Goal: Task Accomplishment & Management: Complete application form

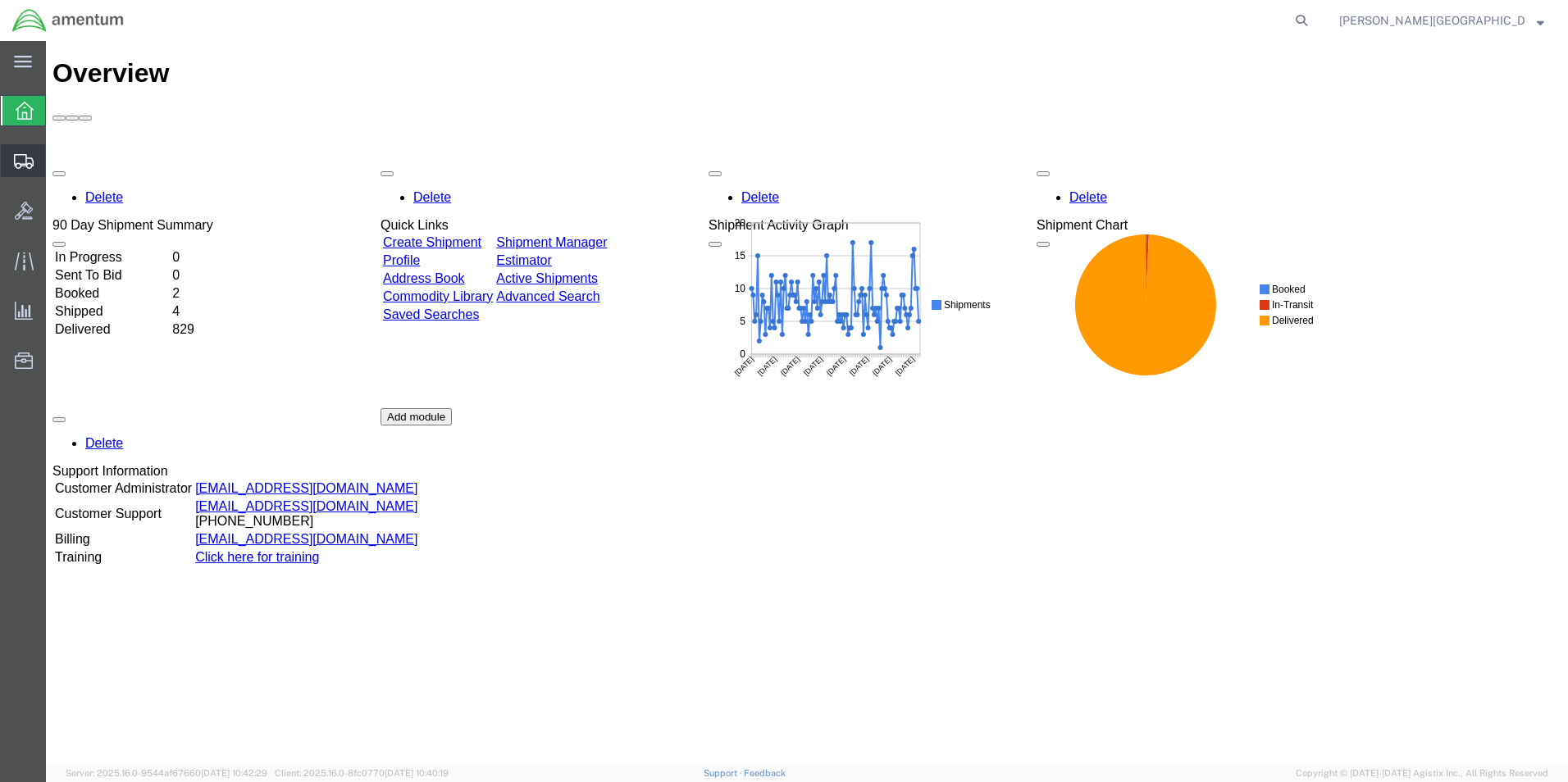
click at [0, 0] on span "Create Shipment" at bounding box center [0, 0] width 0 height 0
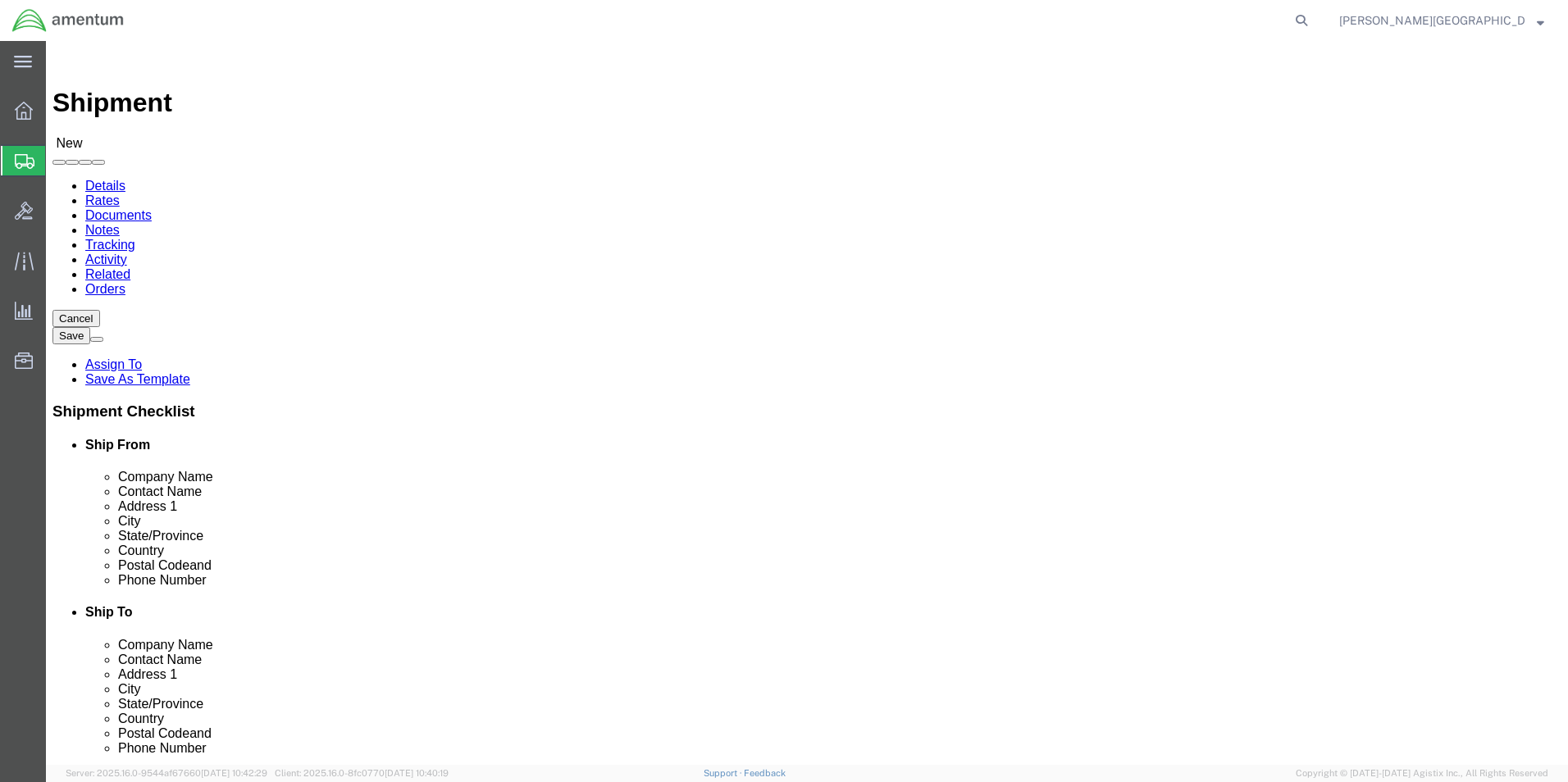
select select
select select "49940"
select select "[GEOGRAPHIC_DATA]"
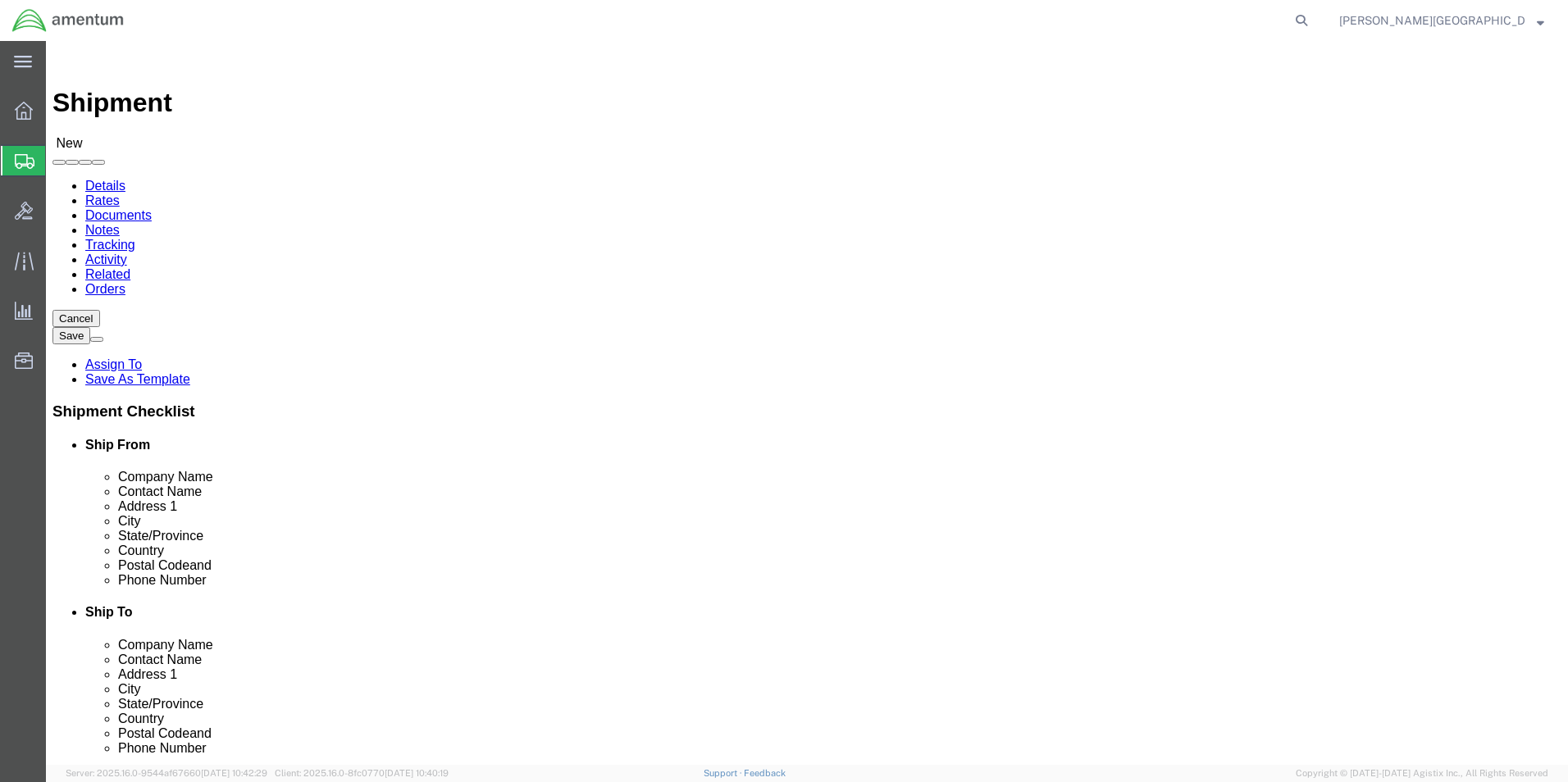
drag, startPoint x: 325, startPoint y: 561, endPoint x: 215, endPoint y: 551, distance: 110.5
click div
type input "[PHONE_NUMBER]"
select select "49939"
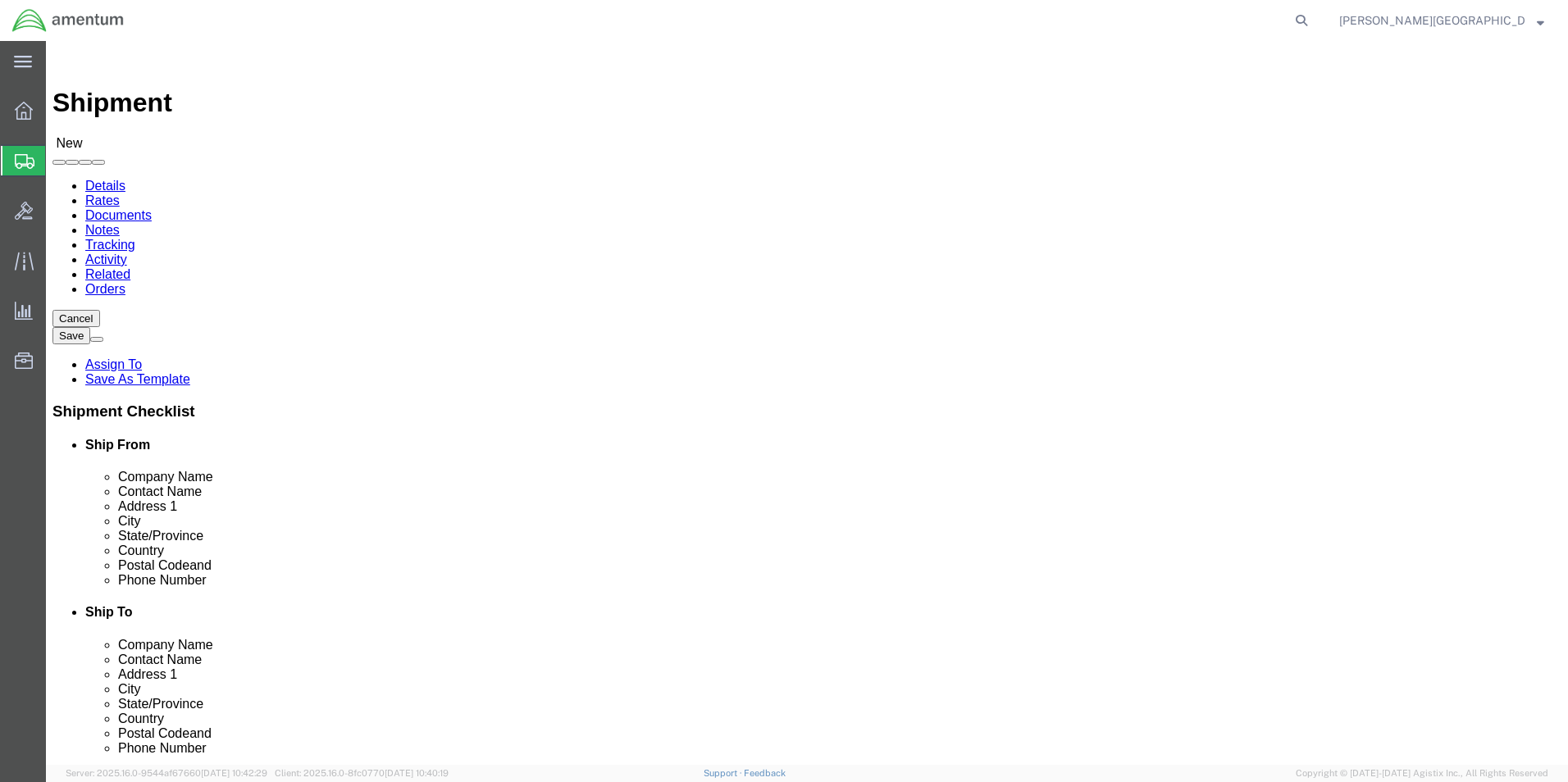
select select "[GEOGRAPHIC_DATA]"
click input "text"
type input "N"
type input "[PERSON_NAME]"
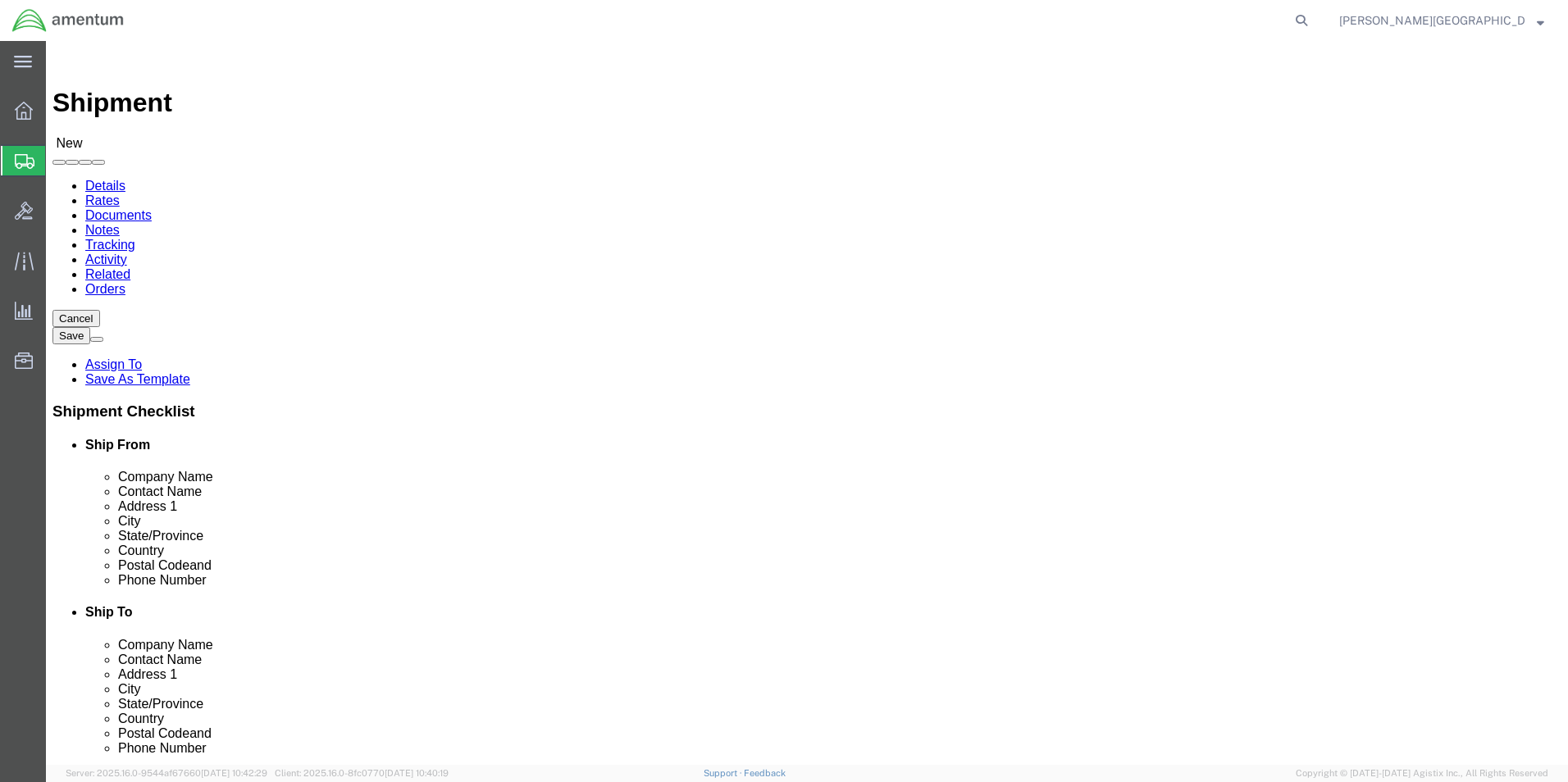
click input "text"
type input "[PERSON_NAME][EMAIL_ADDRESS][PERSON_NAME][DOMAIN_NAME]"
click div "Location [GEOGRAPHIC_DATA] My Profile Location [PHONE_NUMBER] [PHONE_NUMBER] [P…"
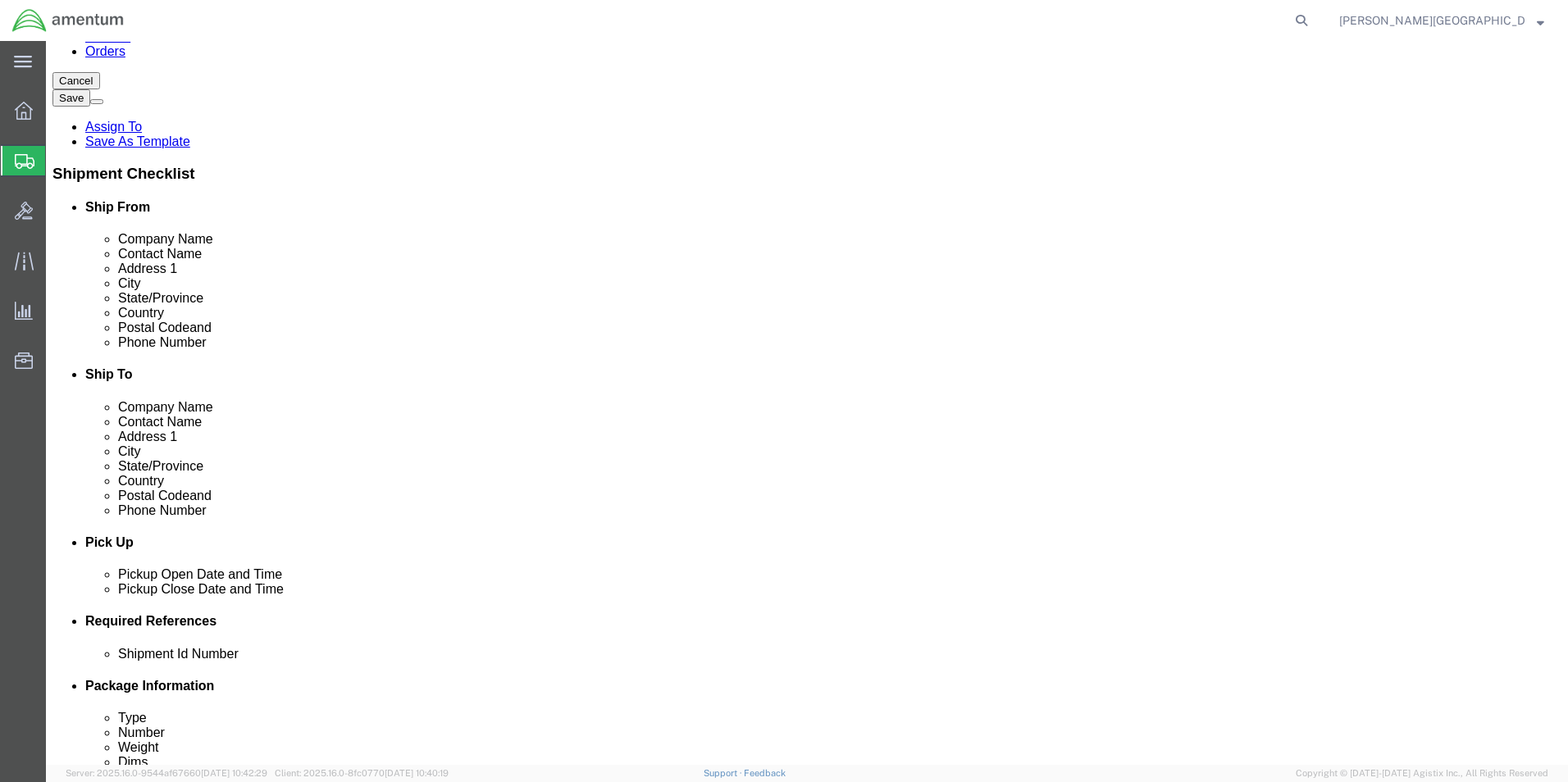
scroll to position [246, 0]
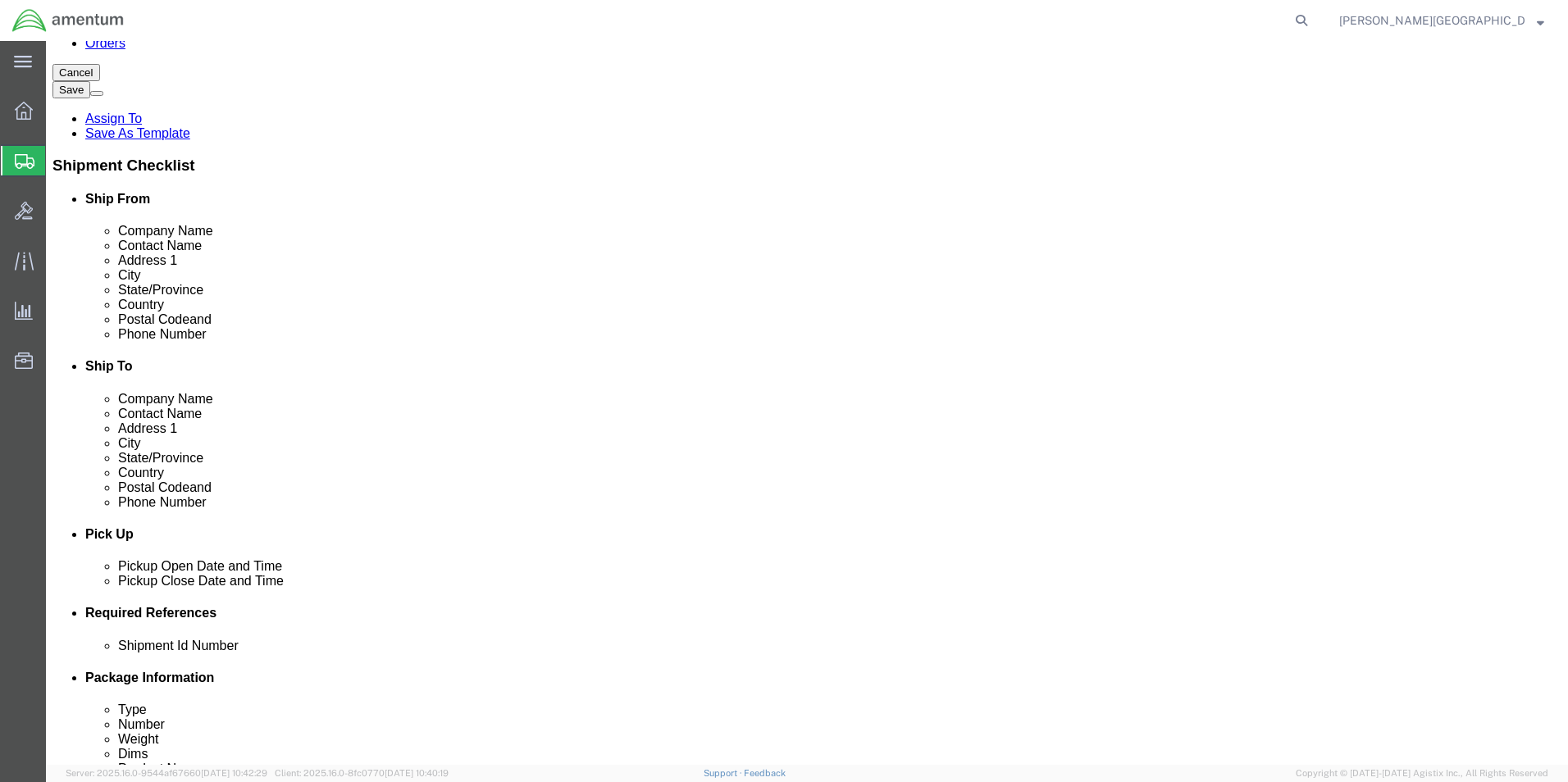
click div "Delivery by Date Delivery Start Date Delivery Start Time Deliver Open Date and …"
click div
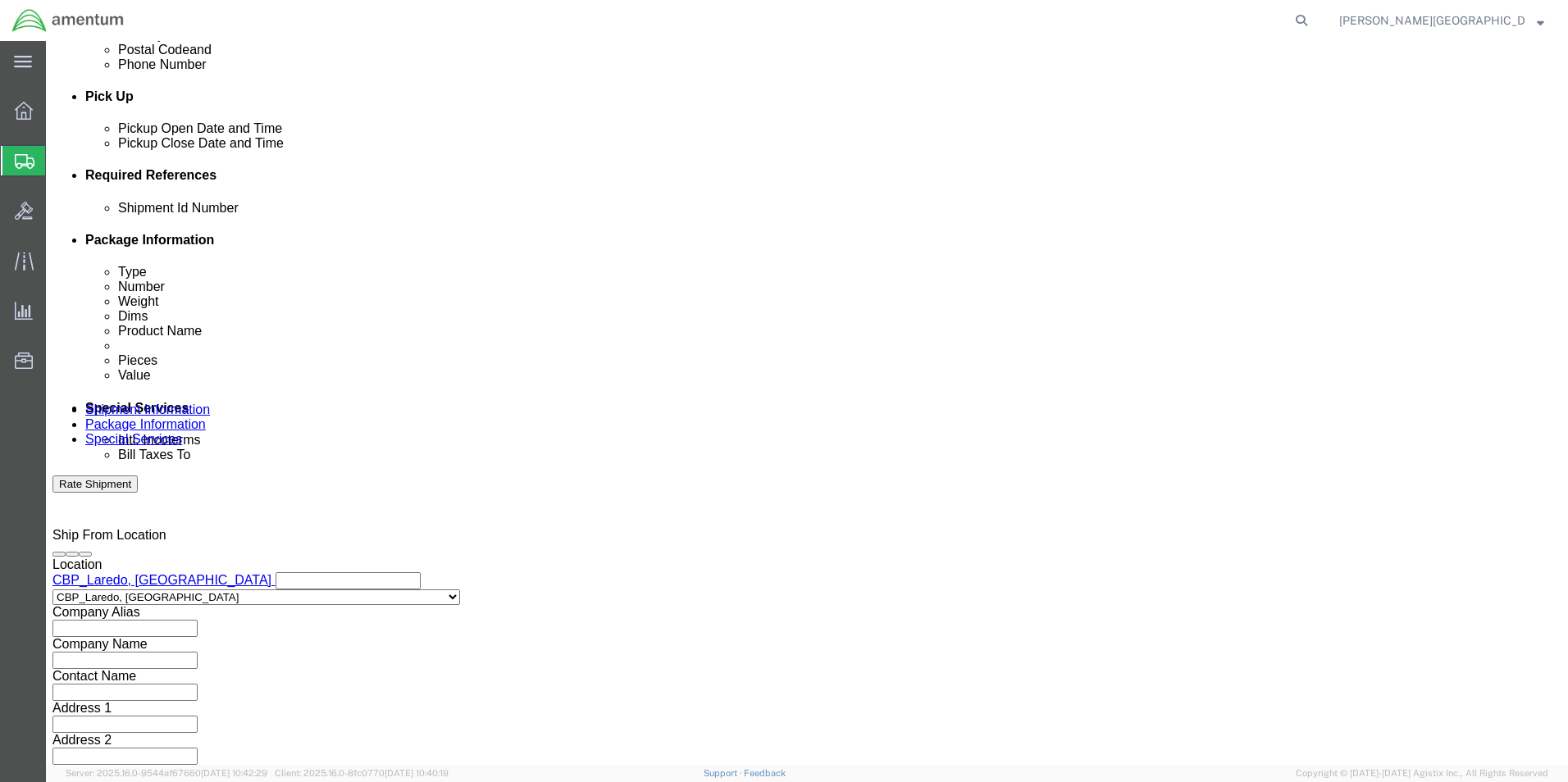
click div "Previous Continue"
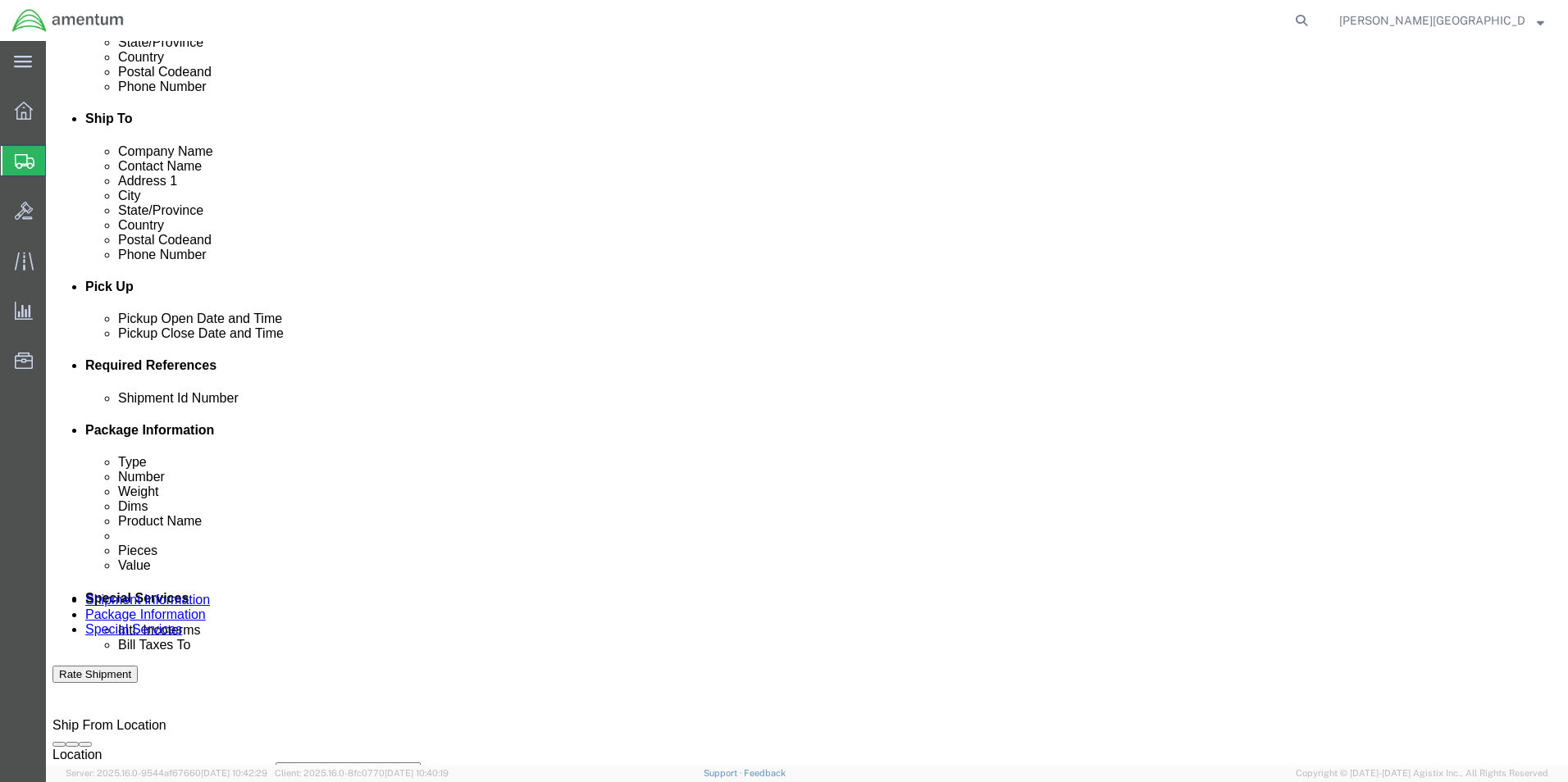
scroll to position [273, 0]
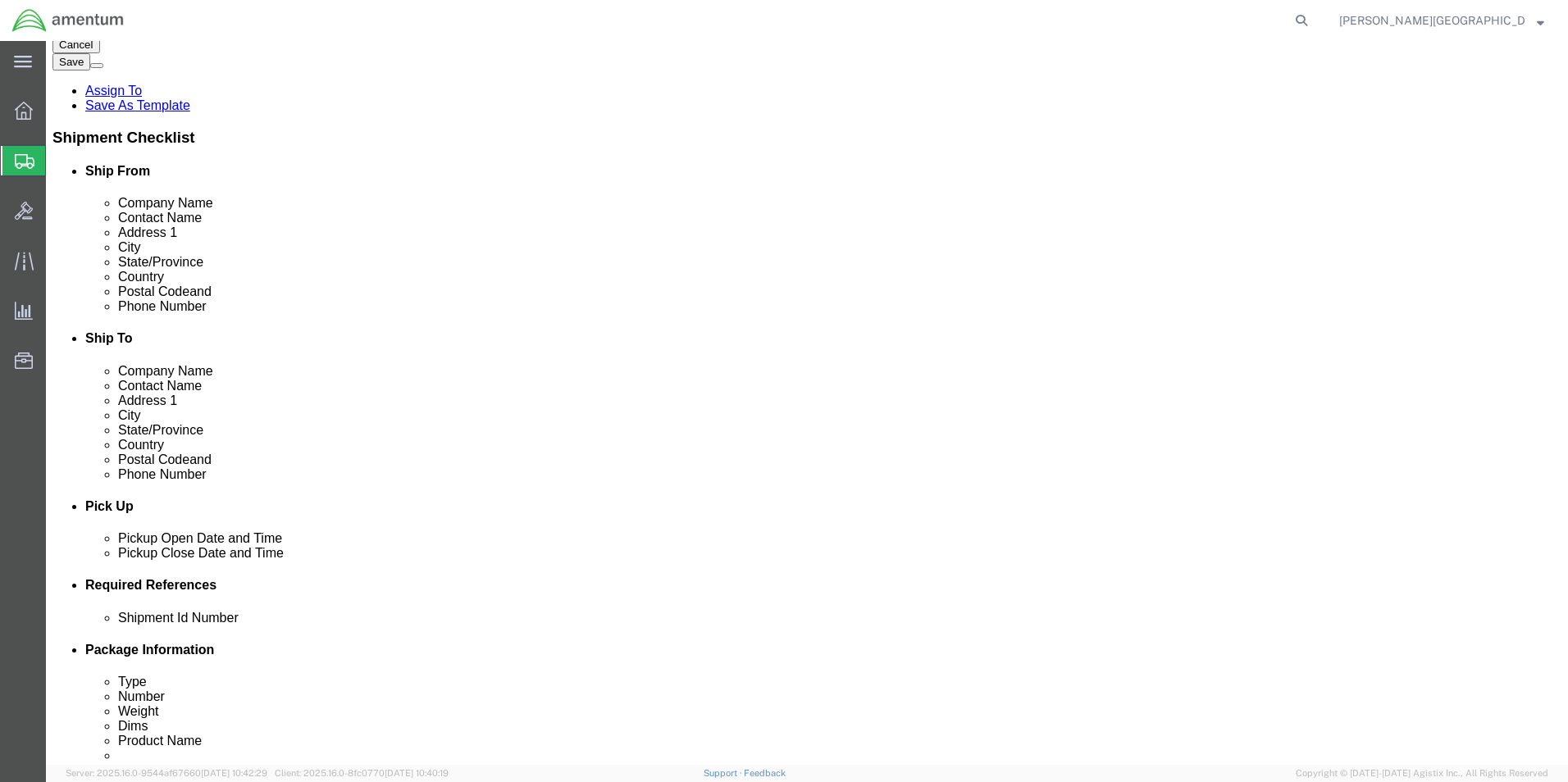
click div "[DATE] 10:00 AM"
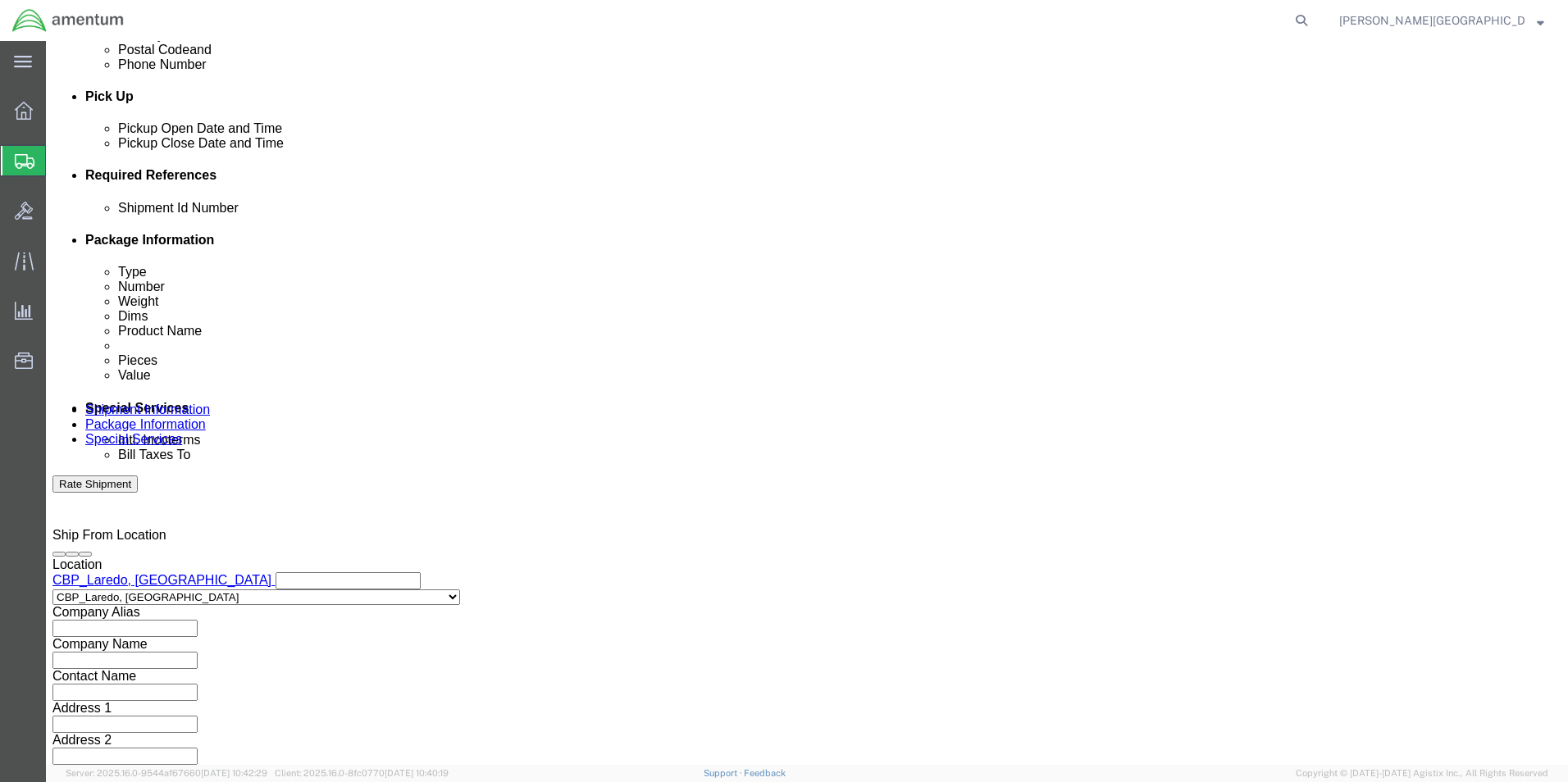
type input "3:00 PM"
click button "Apply"
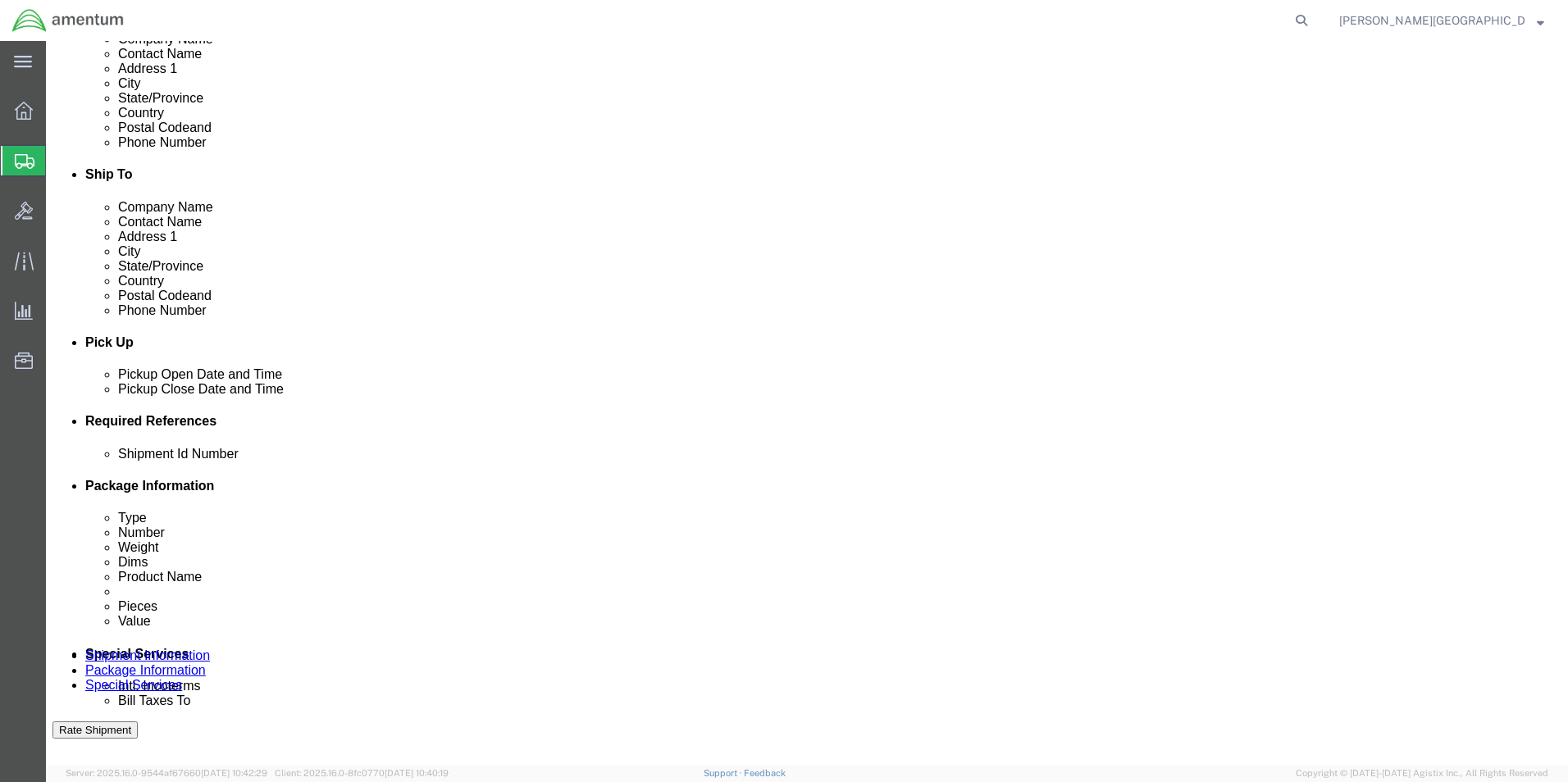
click button "Add reference"
click select "Select Account Type Activity ID Airline Appointment Number ASN Batch Request # …"
select select "DEPT"
click select "Select Account Type Activity ID Airline Appointment Number ASN Batch Request # …"
click input "text"
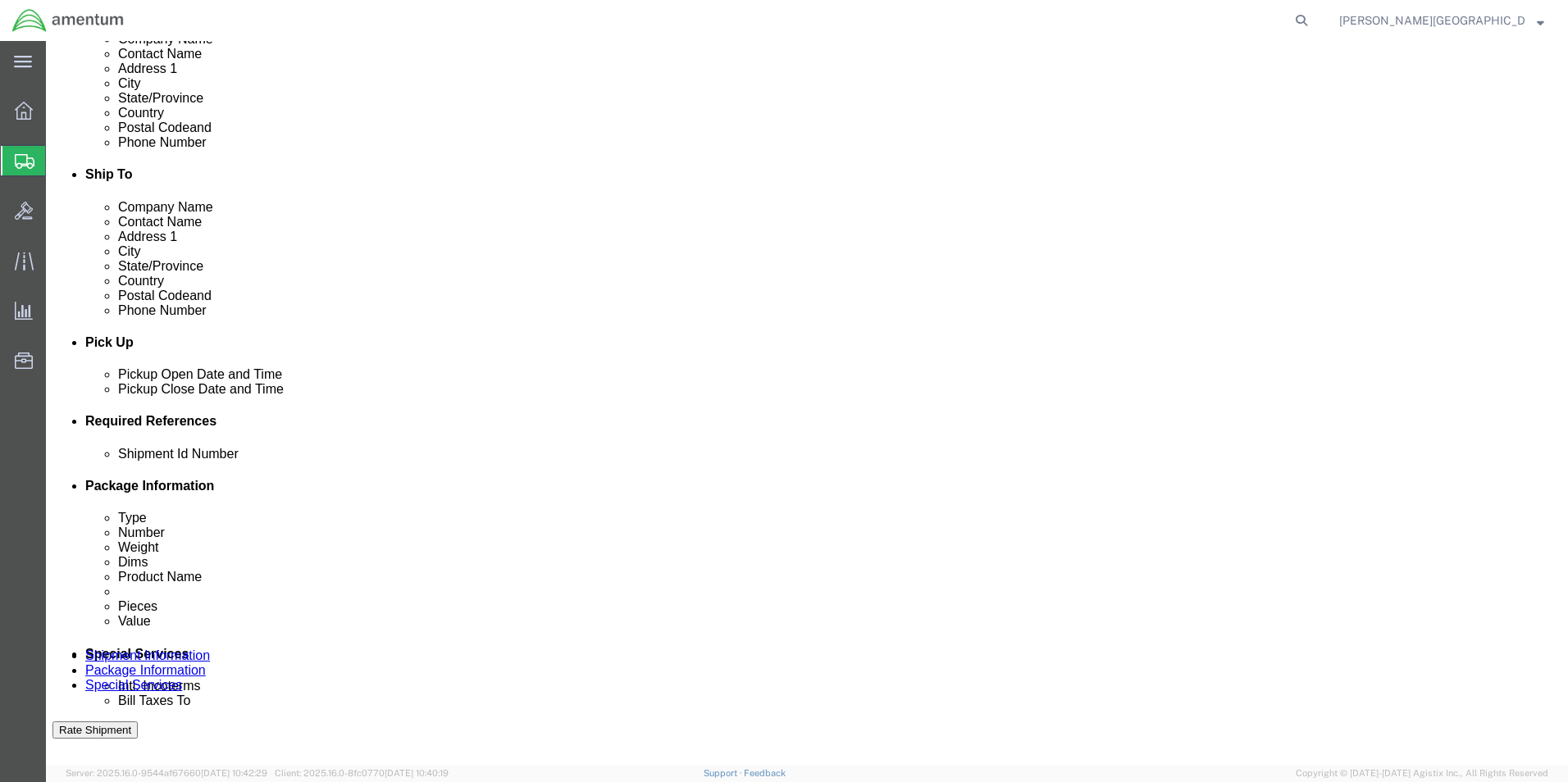
type input "Supply Department"
click button "Add reference"
click select "Select Account Type Activity ID Airline Appointment Number ASN Batch Request # …"
select select "PROJNUM"
click select "Select Account Type Activity ID Airline Appointment Number ASN Batch Request # …"
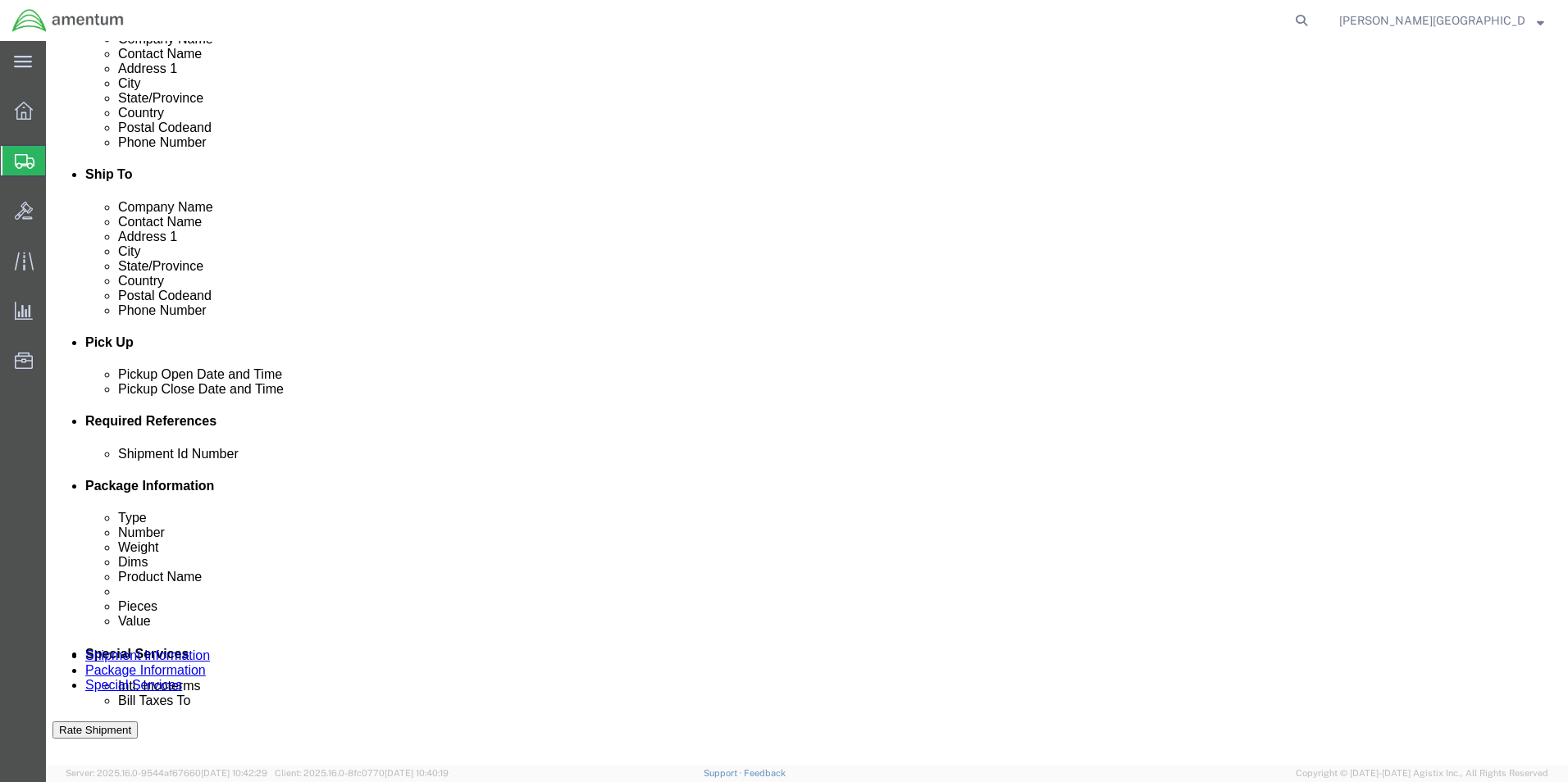
click div "Select Account Type Activity ID Airline Appointment Number ASN Batch Request # …"
click input "text"
click input "6118.02.03.2219.000.LRT.0000"
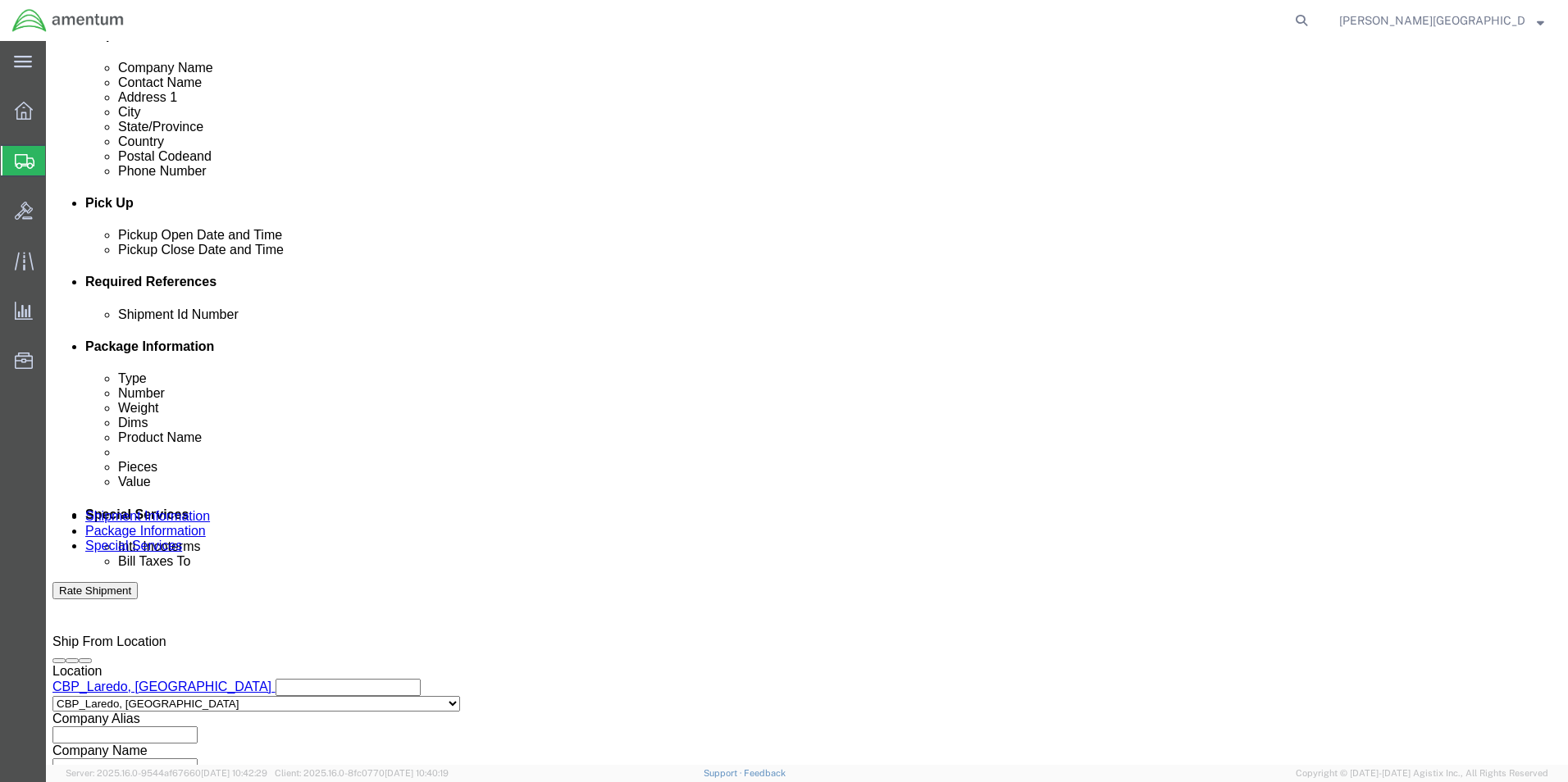
scroll to position [684, 0]
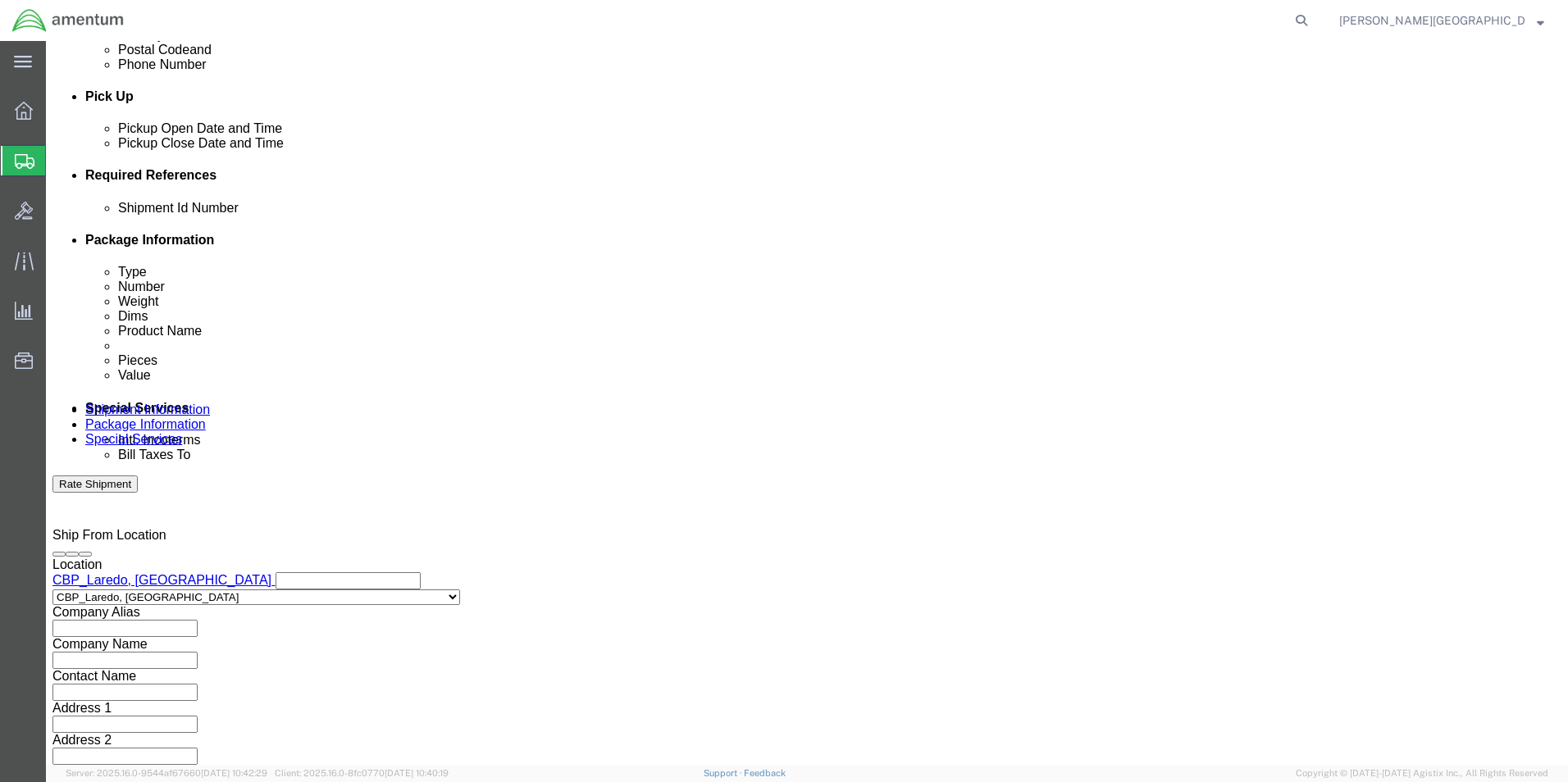
type input "6118.03.03.2219.000.LRT.0000"
click button "Add reference"
click select "Select Account Type Activity ID Airline Appointment Number ASN Batch Request # …"
select select "CUSTREF"
click select "Select Account Type Activity ID Airline Appointment Number ASN Batch Request # …"
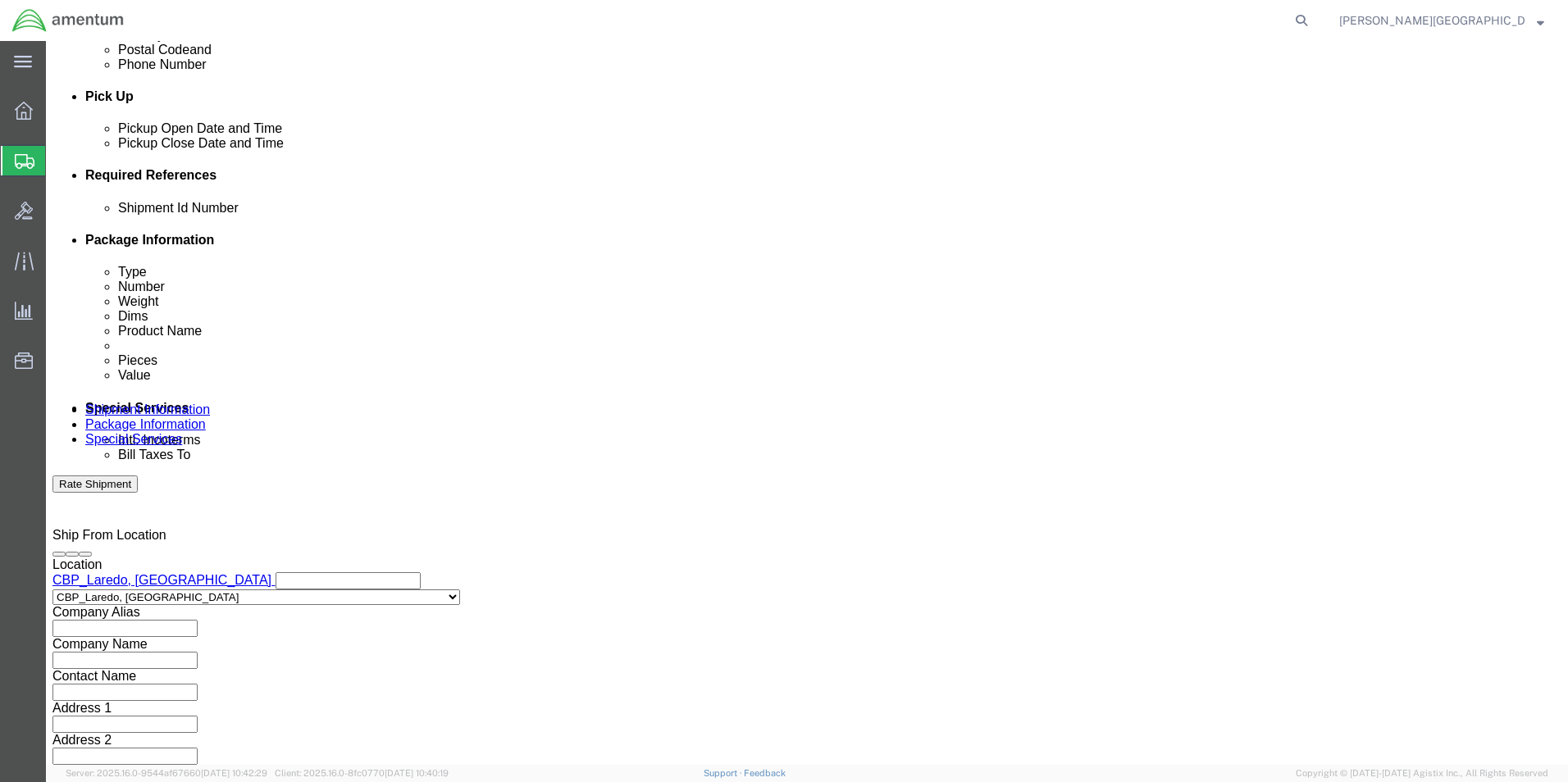
click input "text"
paste input "323592"
type input "USAGE#: 323592 Bolt"
click button "Continue"
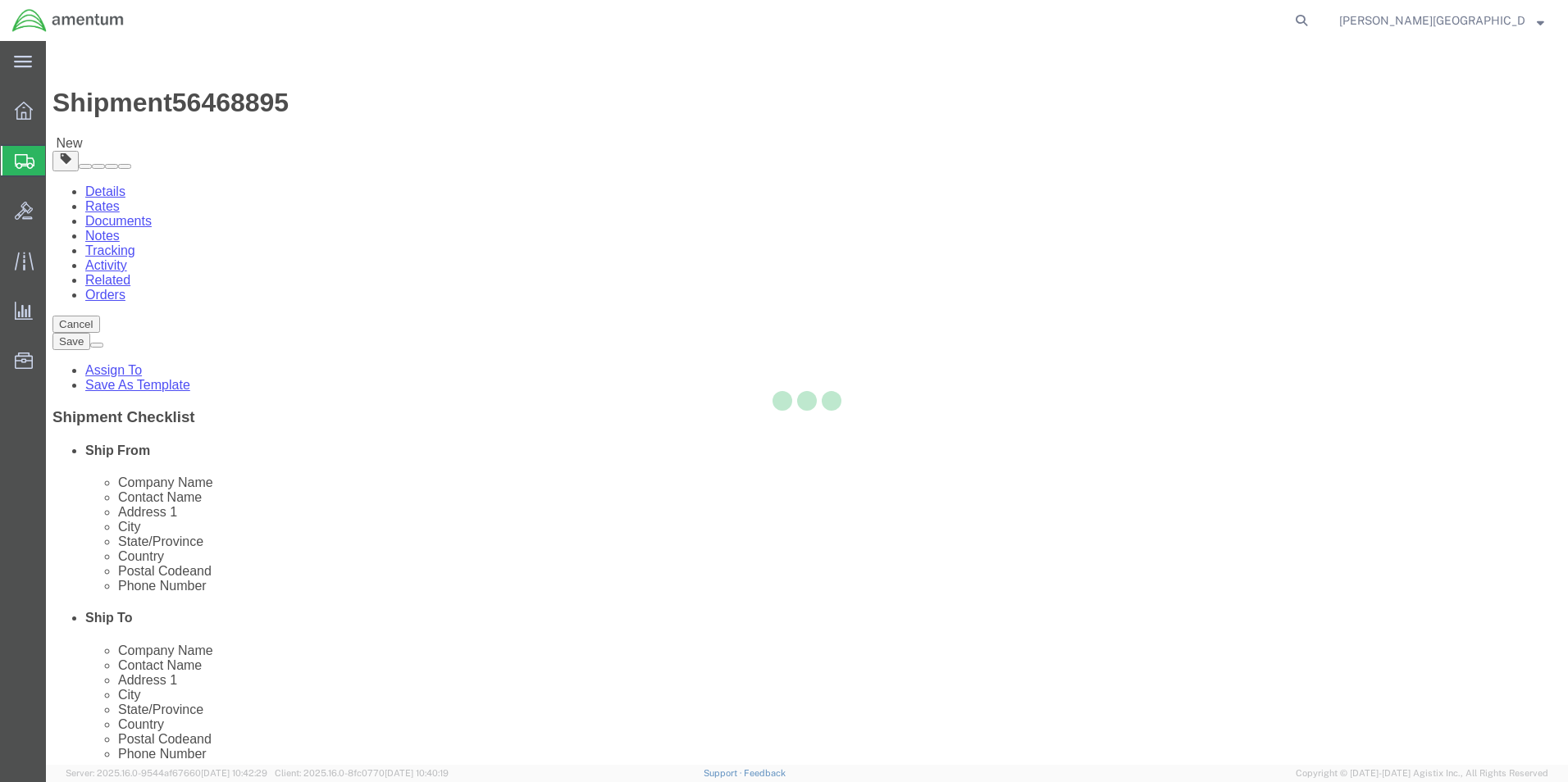
select select "CBOX"
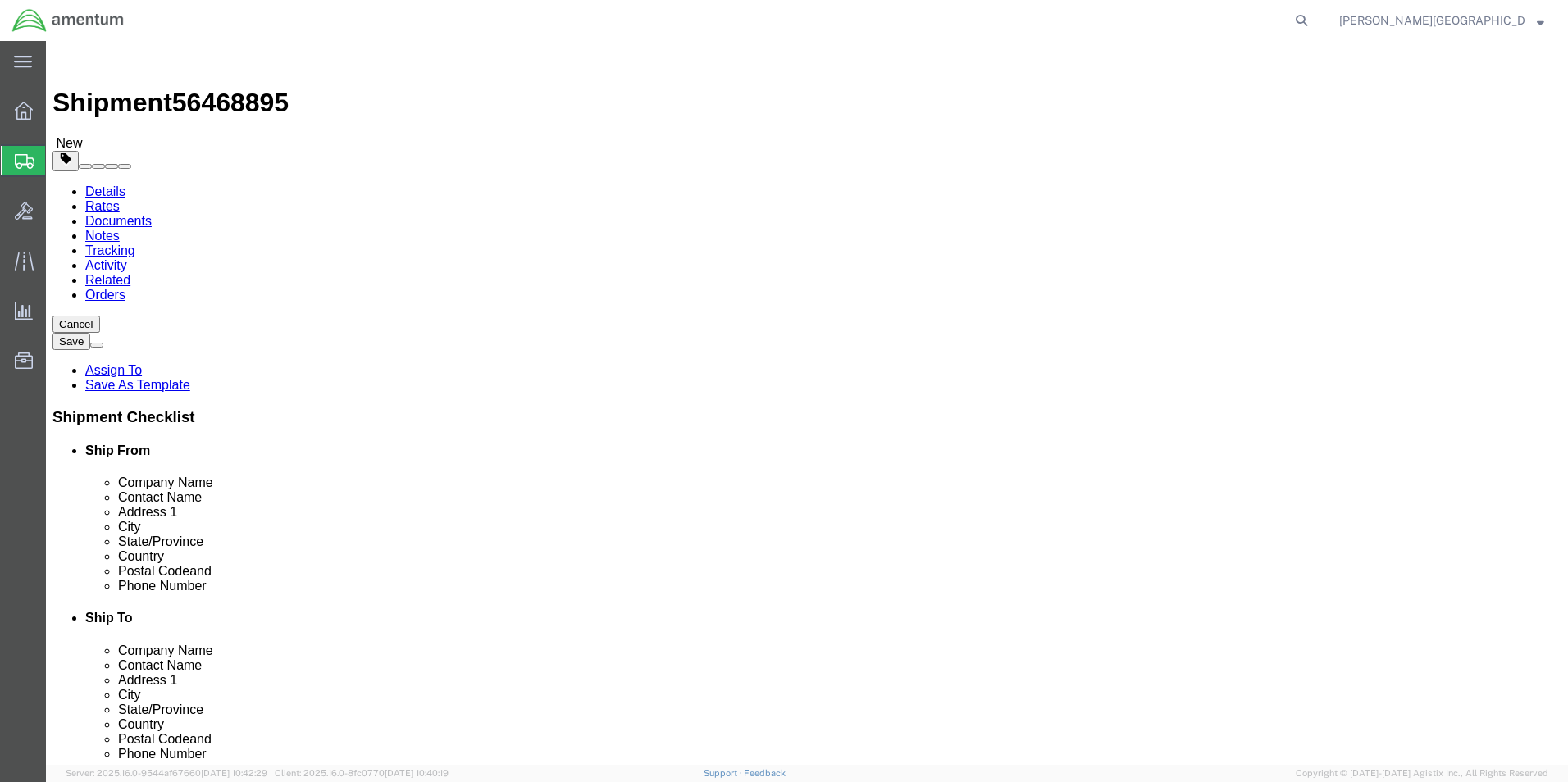
click input "text"
type input "20"
click input "text"
type input "8"
click input "text"
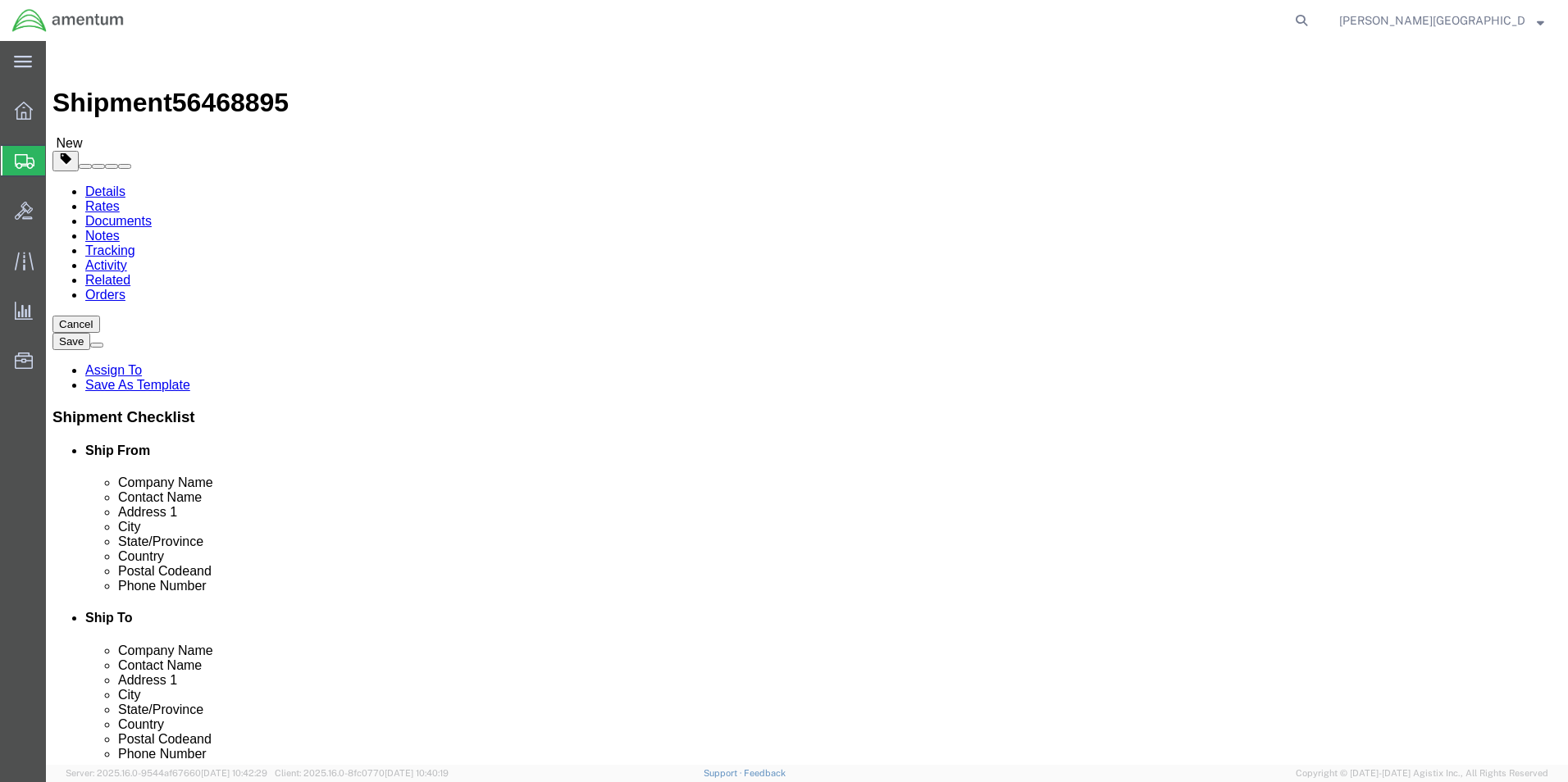
type input "8"
click input "0.00"
type input "4.00"
click link "Add Content"
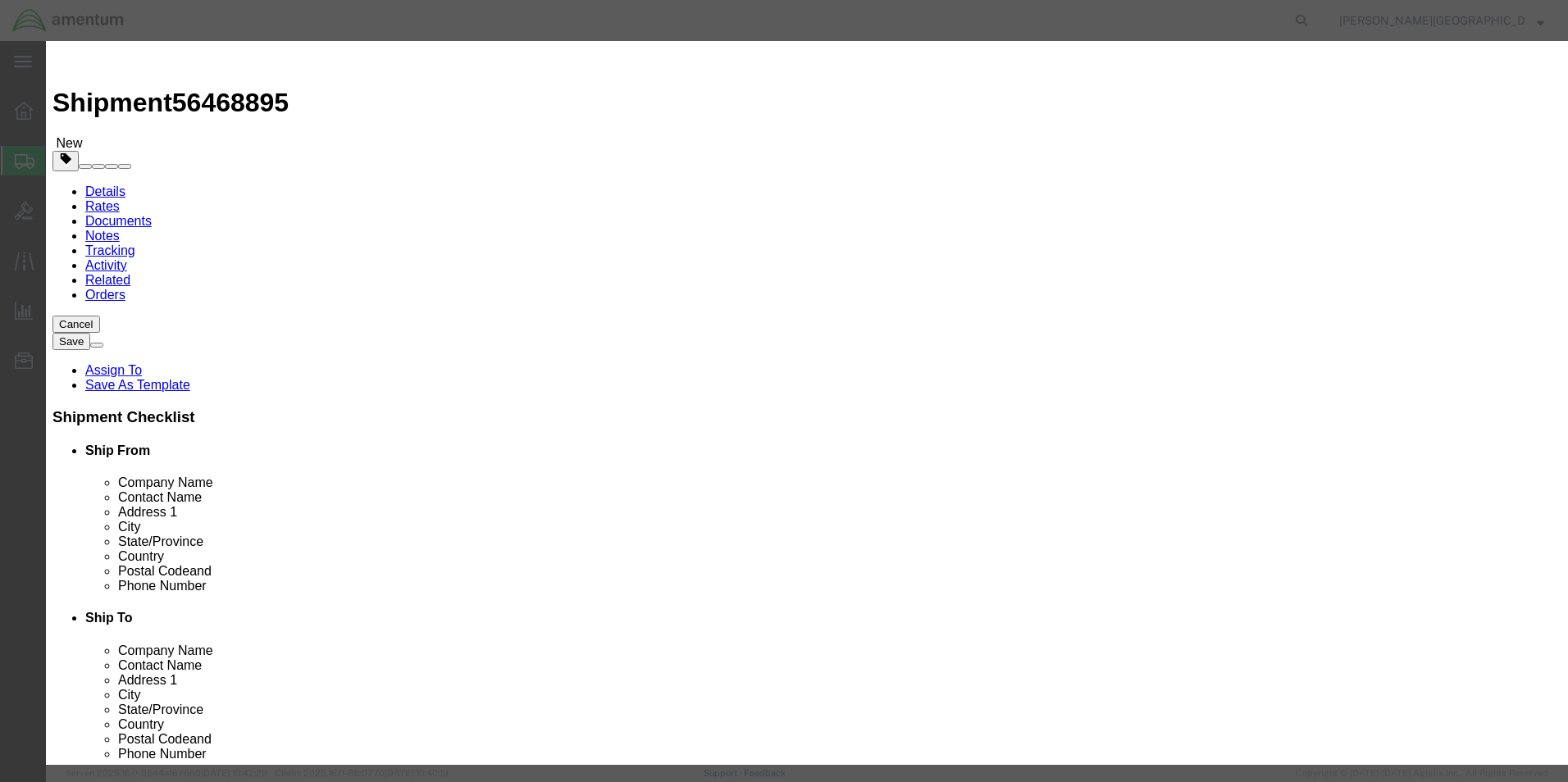
click input "text"
type input "Bolts"
click textarea
paste textarea "350A32-3176-20"
type textarea "PN: 350A32-3176-20"
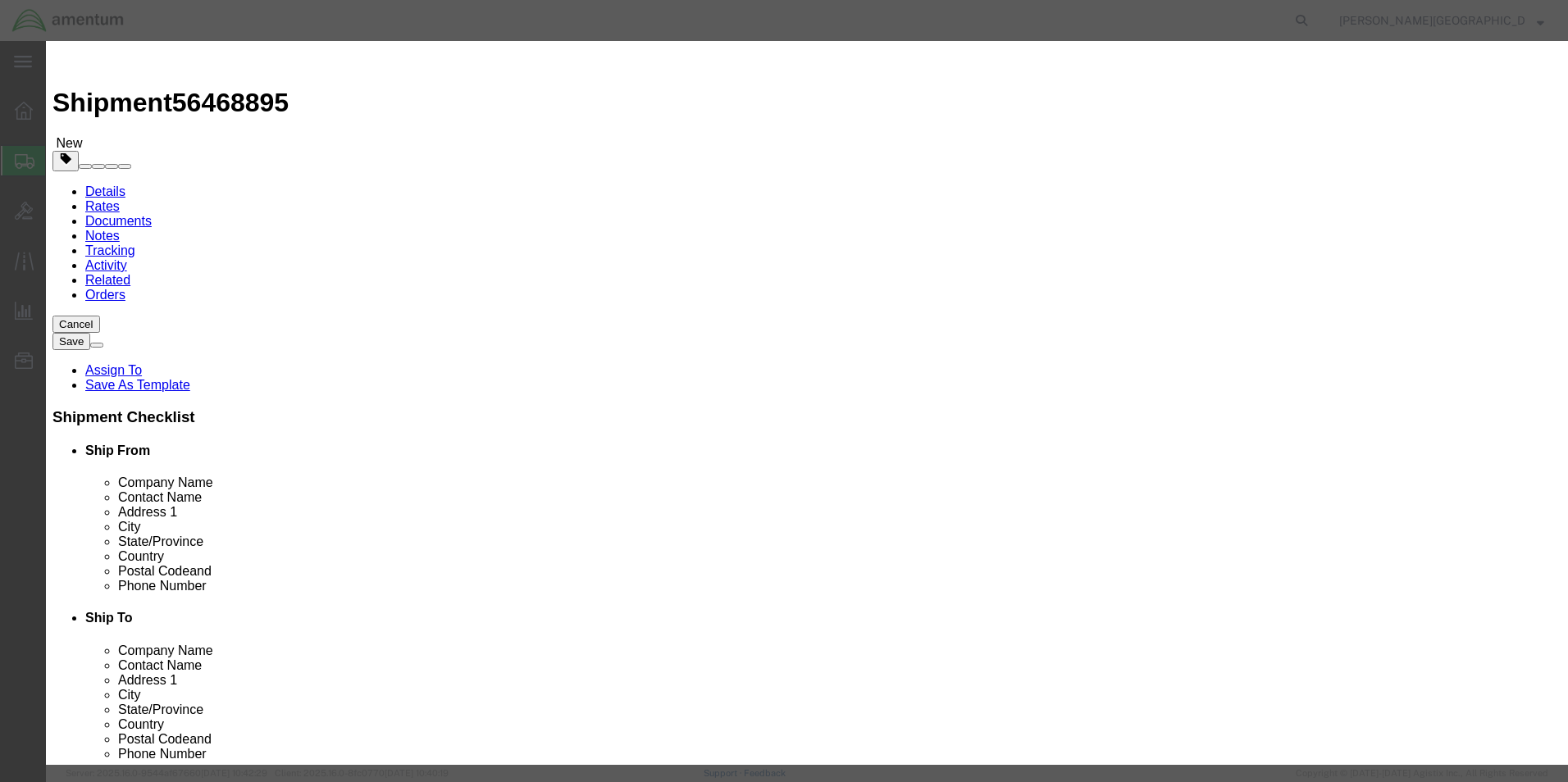
click input "0"
type input "28"
click input "text"
type input "1217.72"
click button "Save & Close"
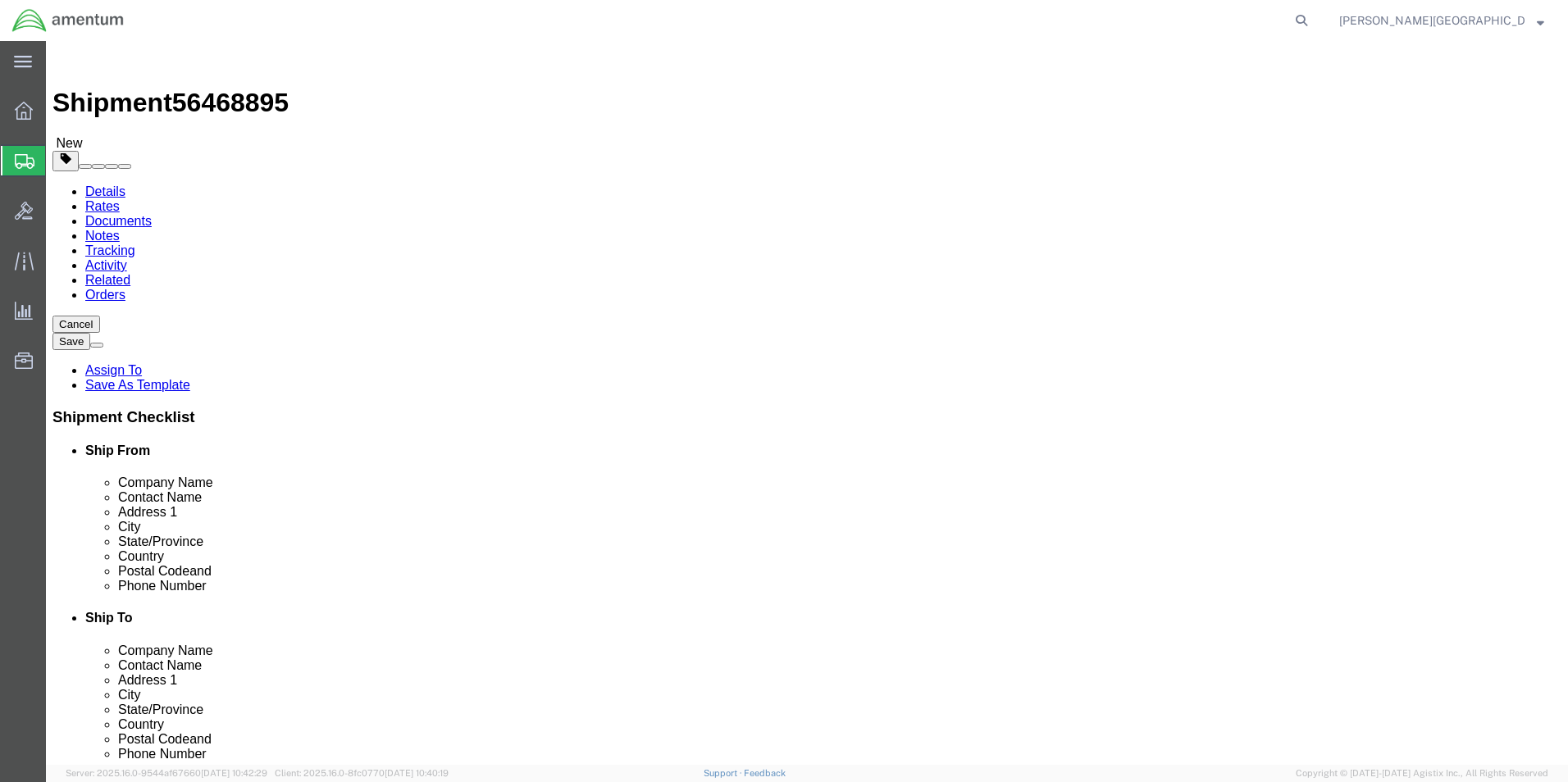
click button "Previous"
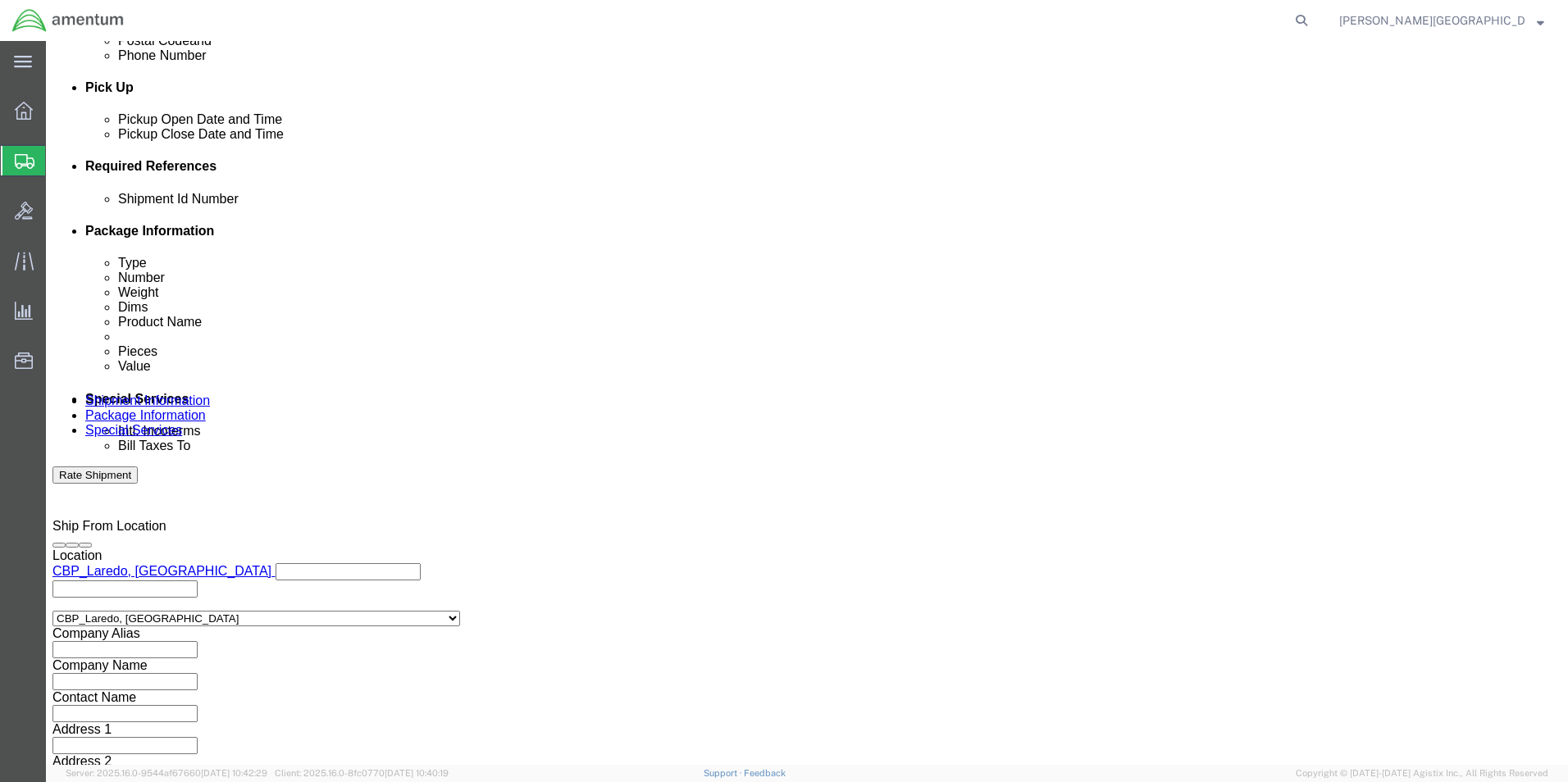
scroll to position [715, 0]
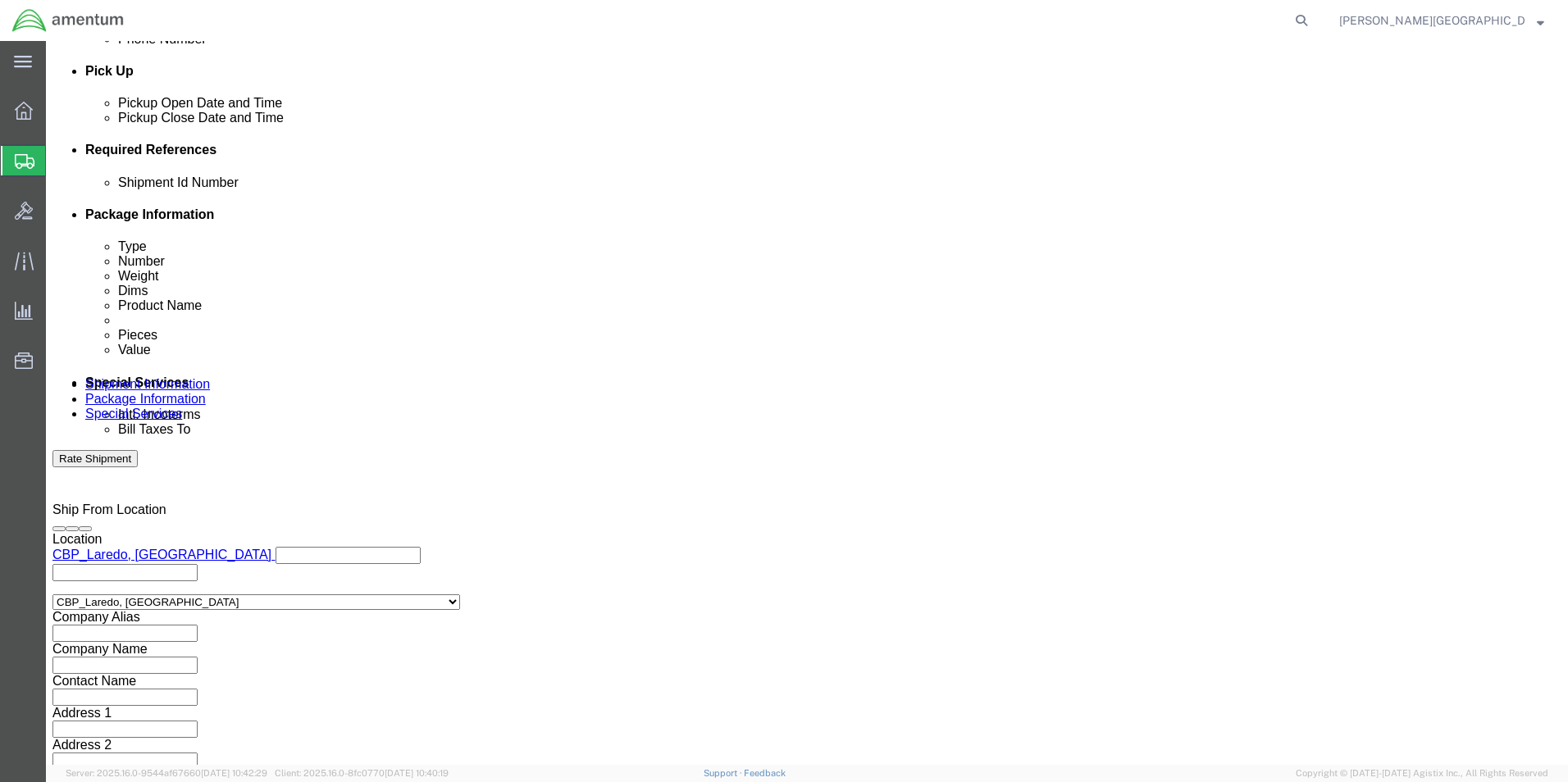
click input "text"
type input "56468895"
click button "Continue"
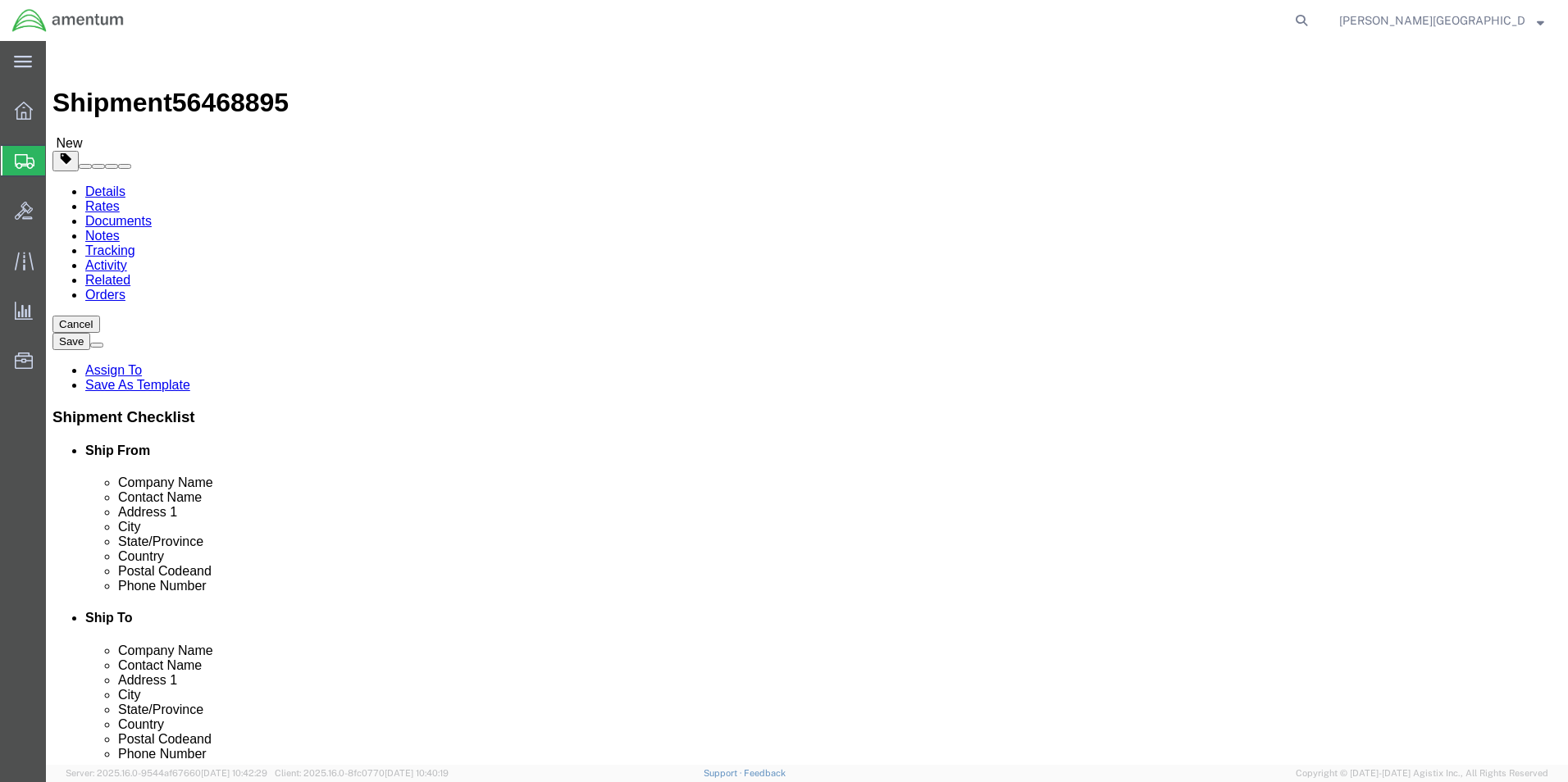
click button "Continue"
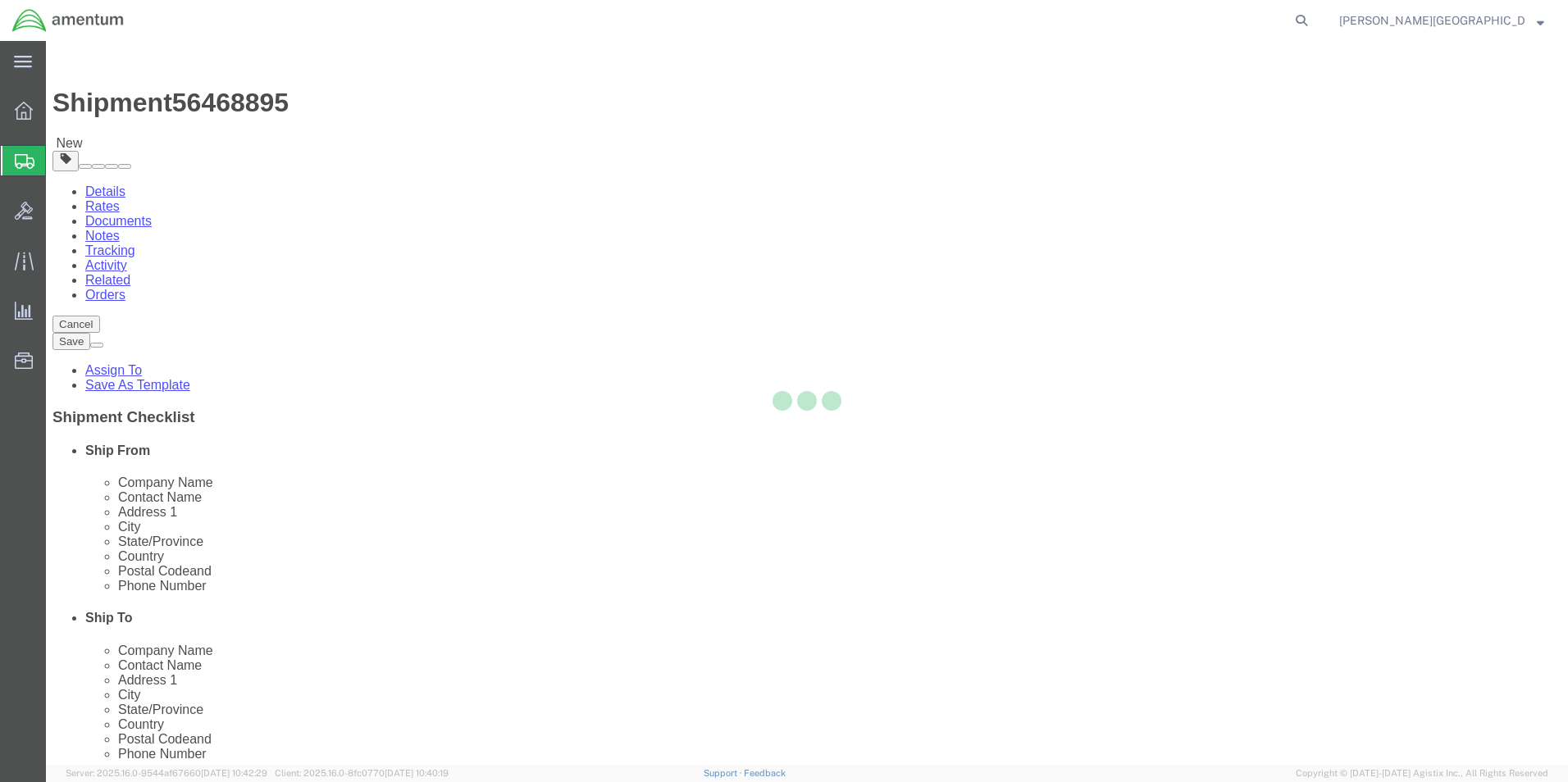
select select
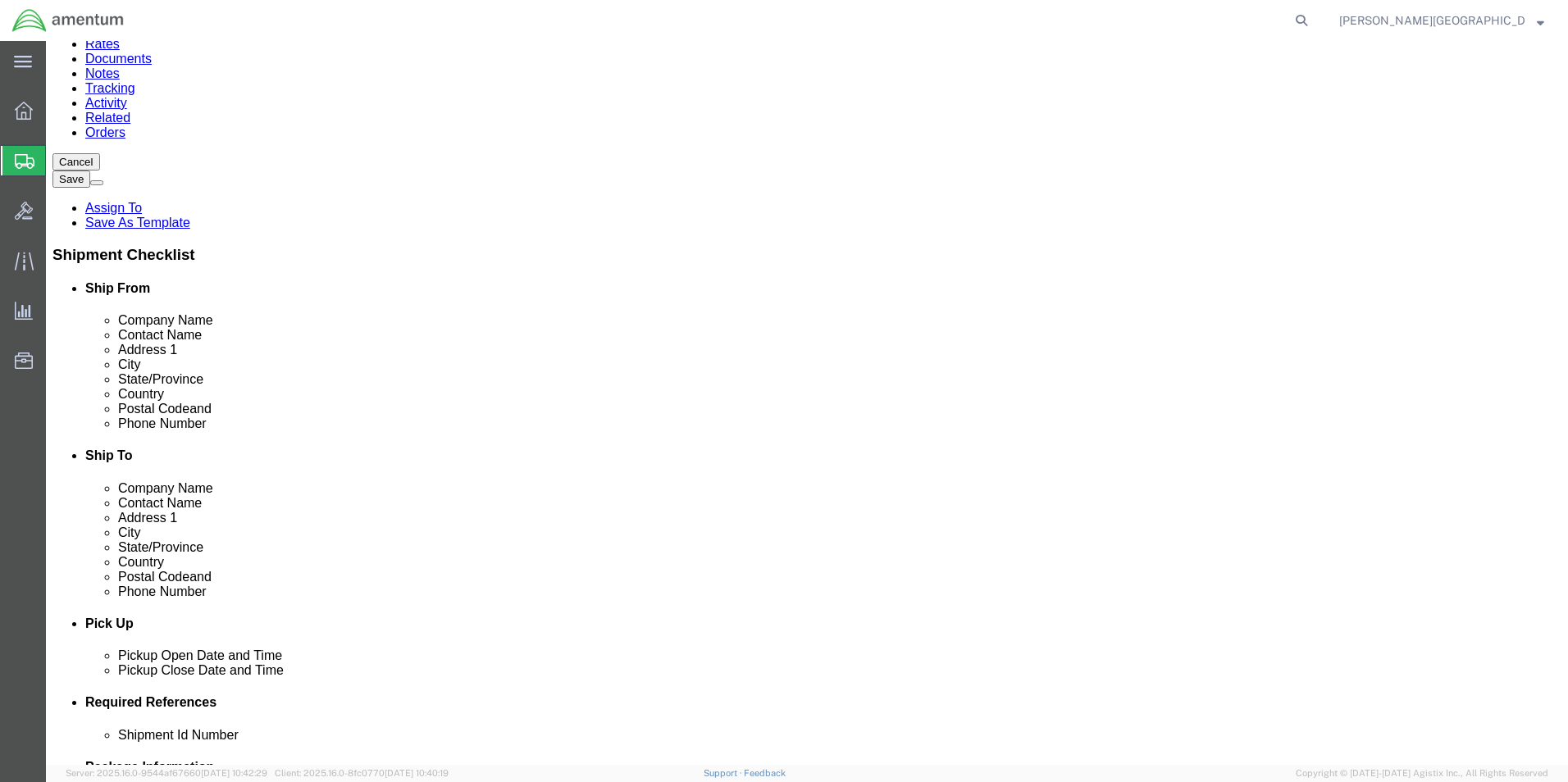
scroll to position [164, 0]
click button "Rate Shipment"
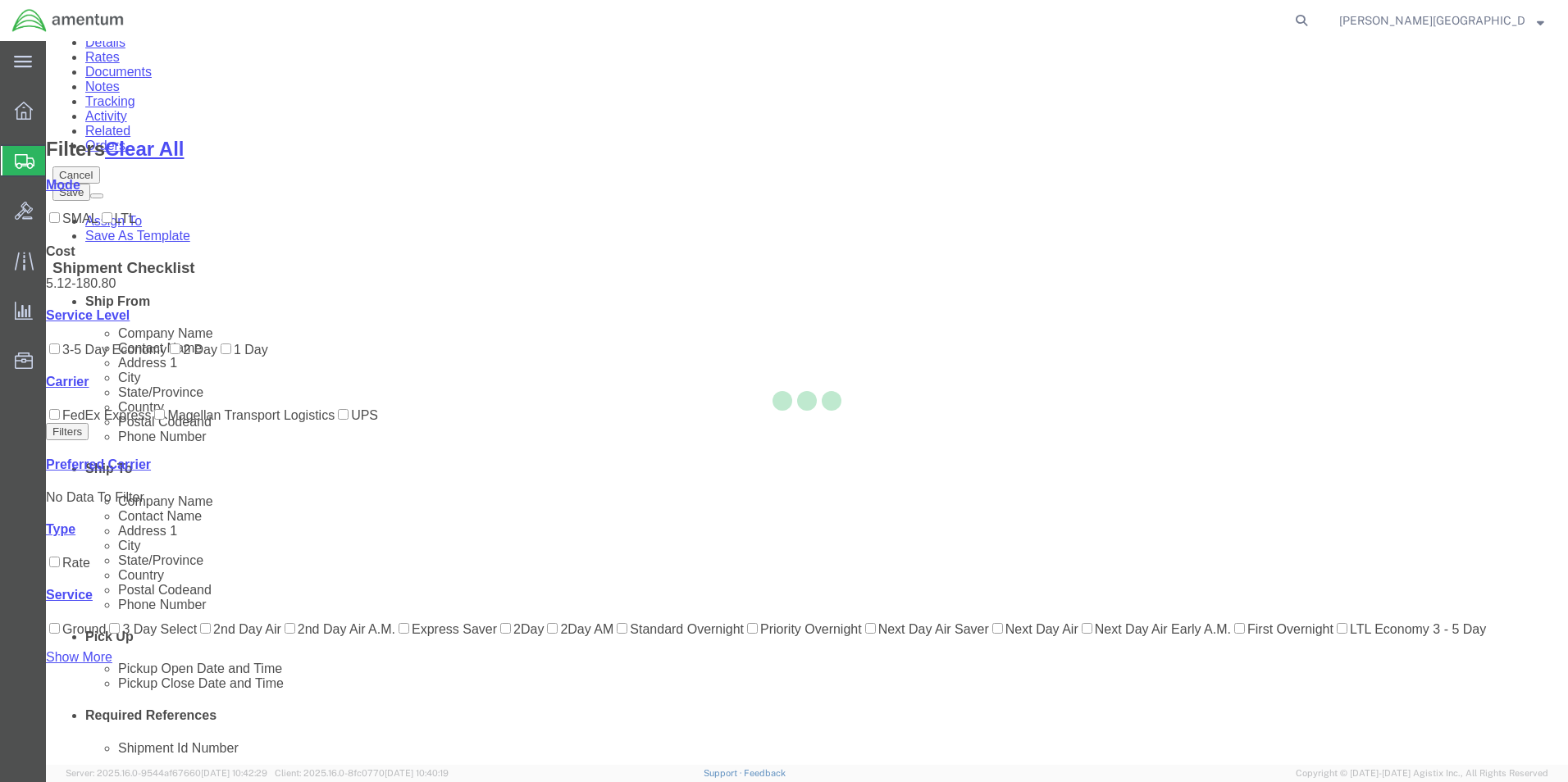
scroll to position [93, 0]
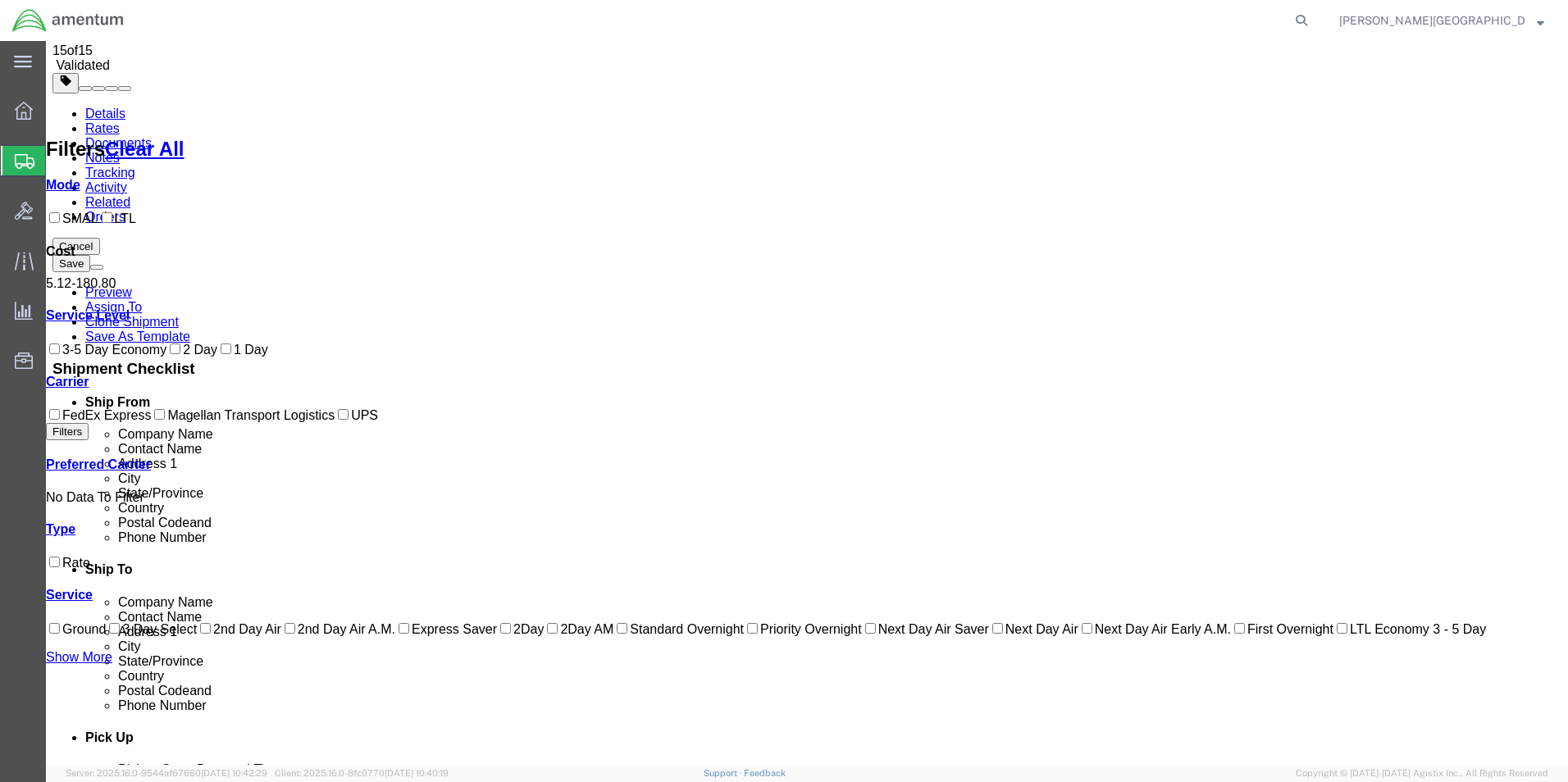
checkbox input "true"
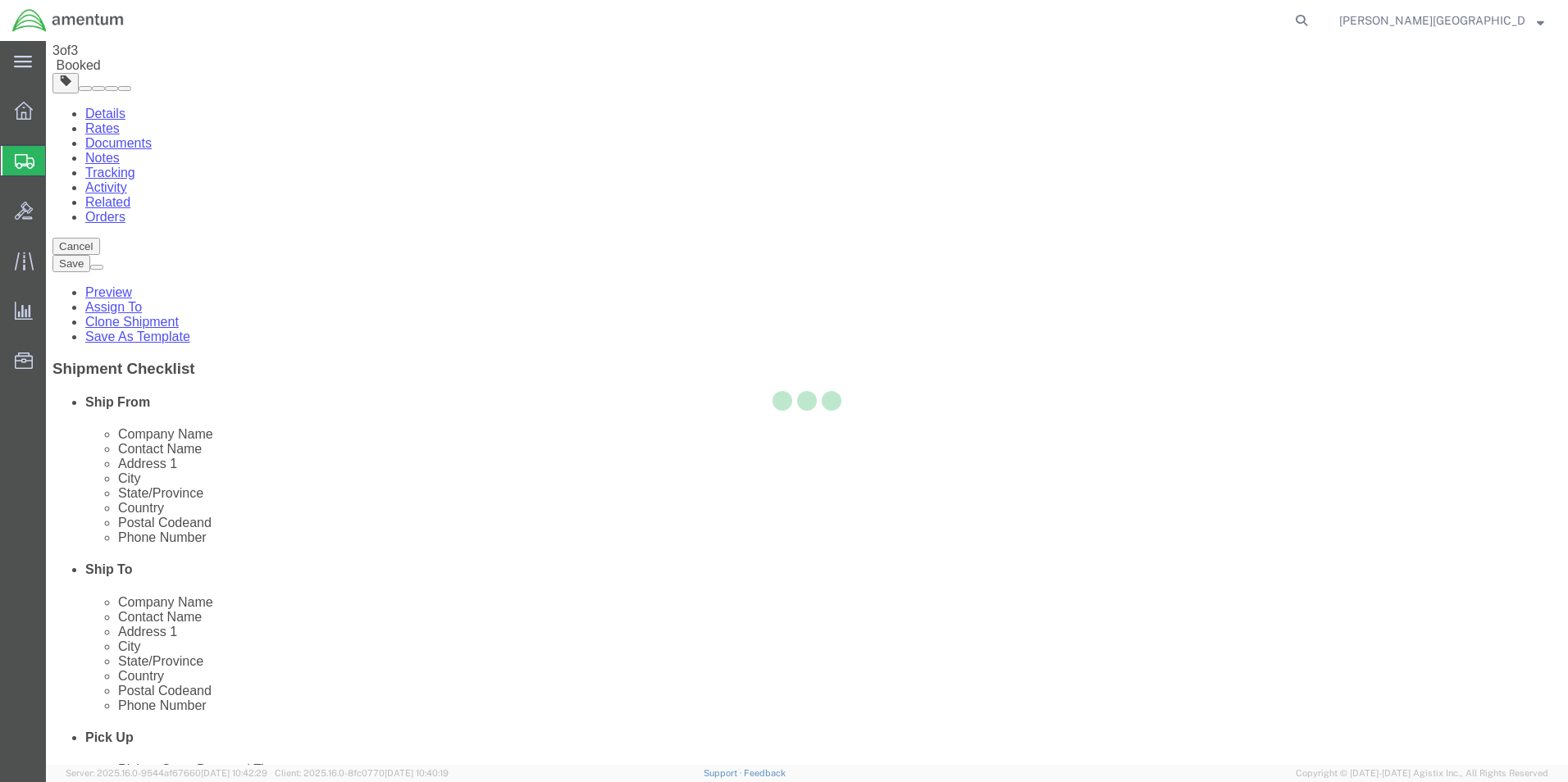
scroll to position [0, 0]
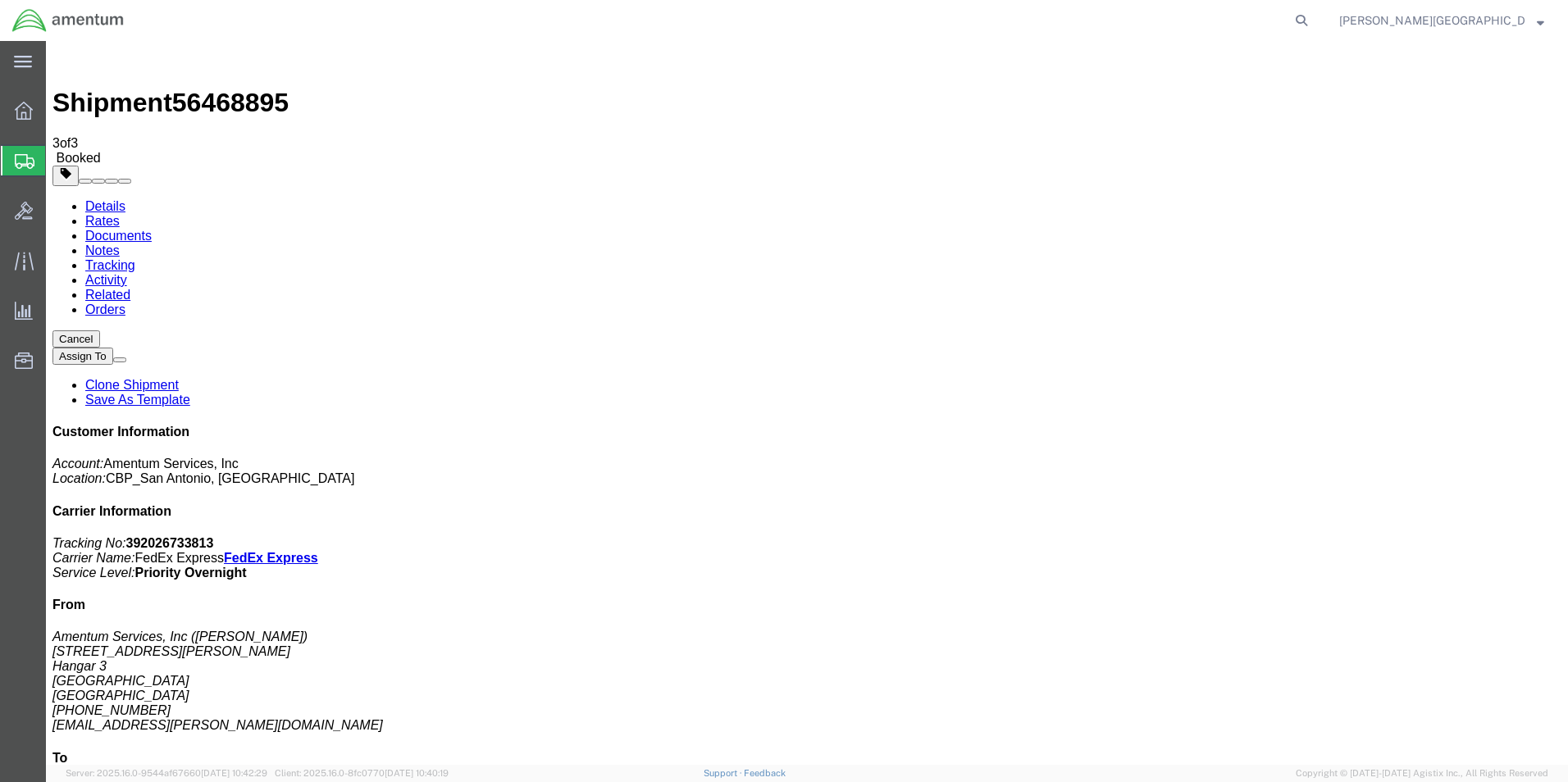
drag, startPoint x: 683, startPoint y: 290, endPoint x: 793, endPoint y: 349, distance: 124.8
